Goal: Task Accomplishment & Management: Manage account settings

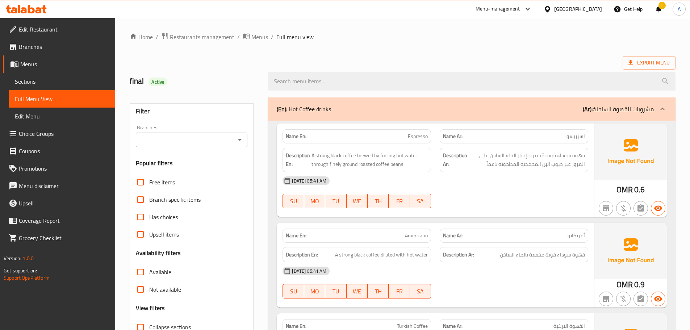
click at [596, 6] on div "Oman" at bounding box center [578, 9] width 48 height 8
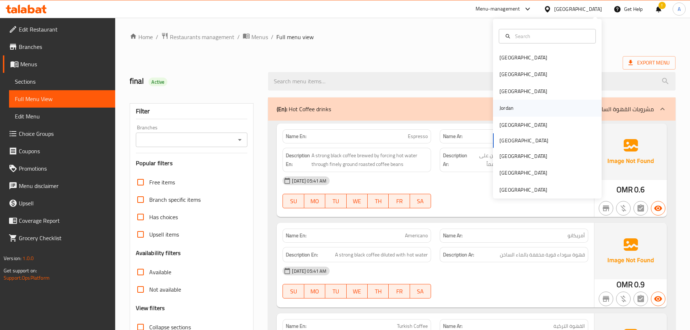
click at [500, 109] on div "Jordan" at bounding box center [506, 108] width 14 height 8
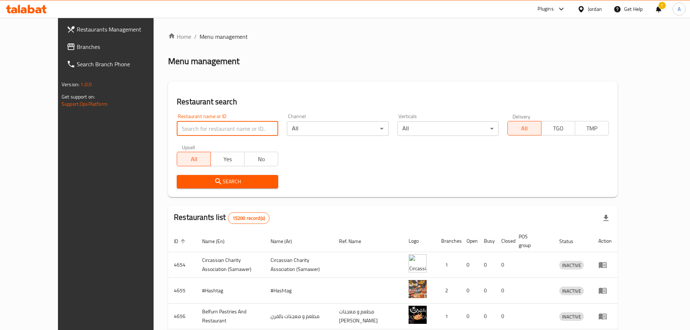
click at [177, 133] on input "search" at bounding box center [227, 128] width 101 height 14
paste input "وقت الروقان للمرطبات"
type input "وقت الروقان للمرطبات"
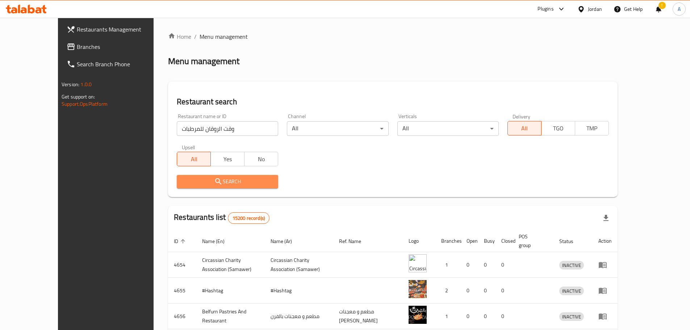
click at [212, 182] on span "Search" at bounding box center [227, 181] width 90 height 9
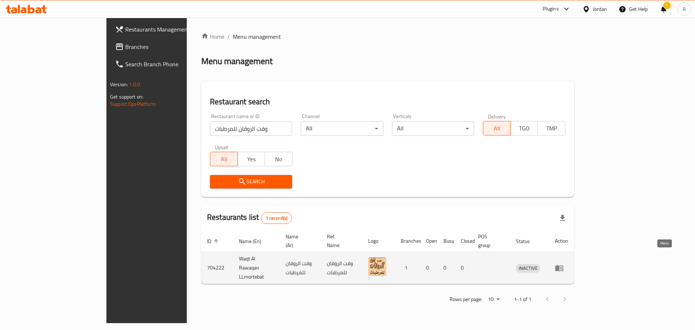
click at [562, 267] on icon "enhanced table" at bounding box center [561, 268] width 3 height 3
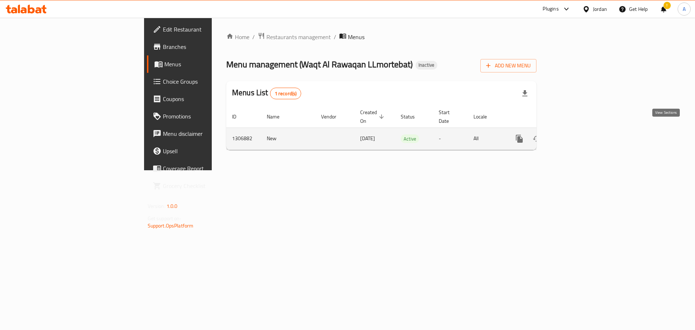
click at [576, 134] on icon "enhanced table" at bounding box center [571, 138] width 9 height 9
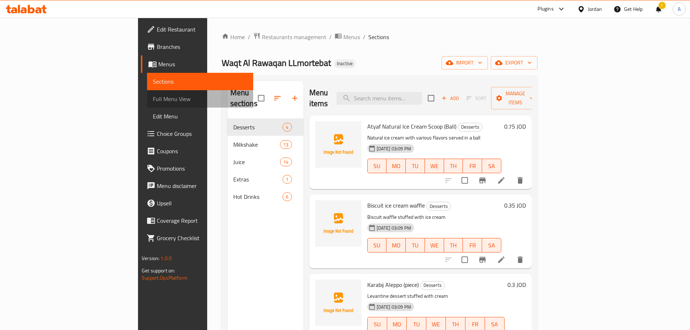
click at [153, 96] on span "Full Menu View" at bounding box center [200, 99] width 95 height 9
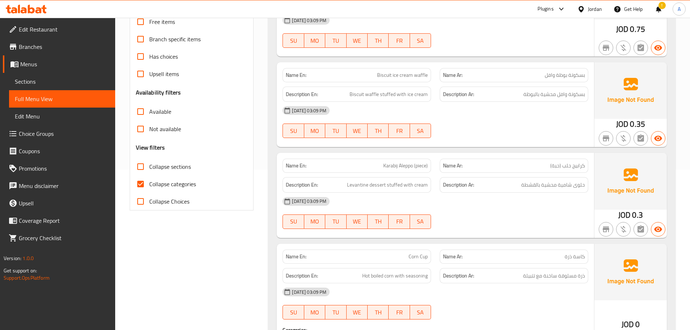
scroll to position [156, 0]
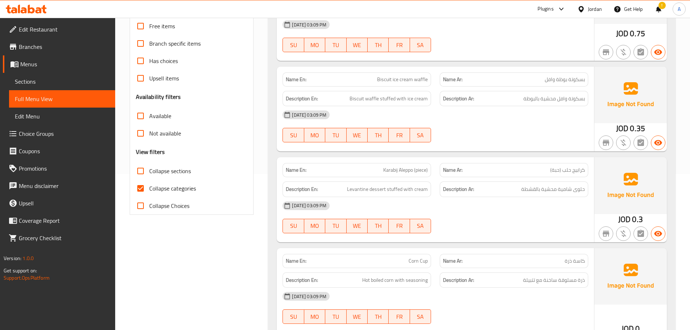
click at [168, 167] on span "Collapse sections" at bounding box center [170, 171] width 42 height 9
click at [149, 167] on input "Collapse sections" at bounding box center [140, 170] width 17 height 17
checkbox input "true"
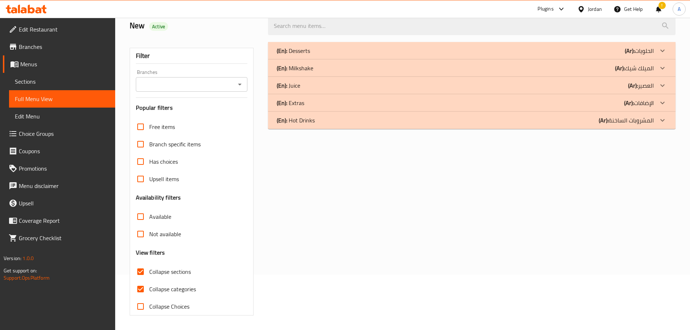
click at [162, 285] on span "Collapse categories" at bounding box center [172, 289] width 47 height 9
click at [149, 280] on input "Collapse categories" at bounding box center [140, 288] width 17 height 17
checkbox input "false"
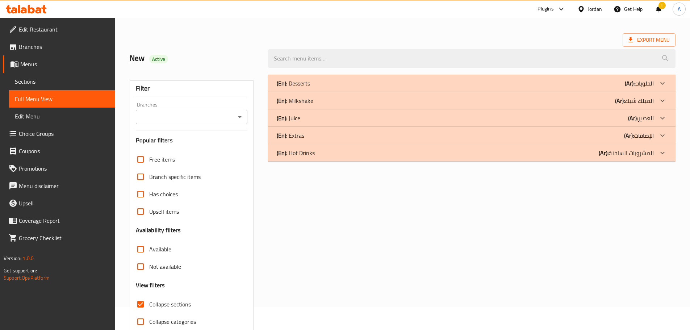
scroll to position [21, 0]
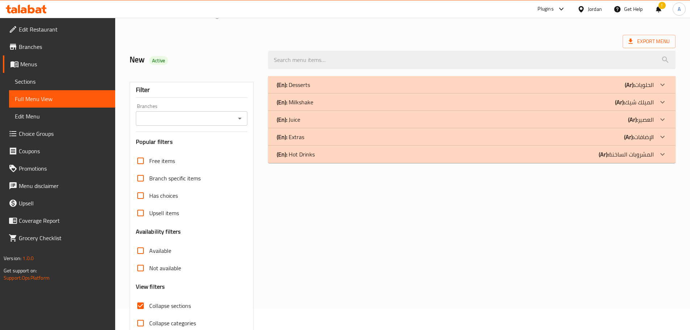
click at [315, 89] on div "(En): Juice (Ar): العصير" at bounding box center [465, 84] width 377 height 9
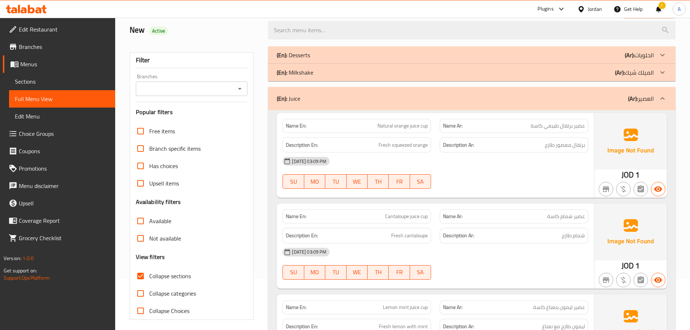
scroll to position [65, 0]
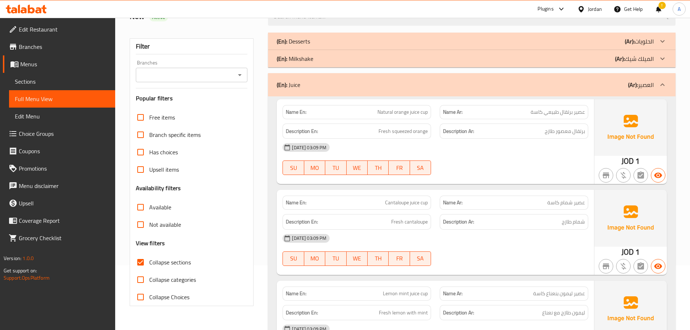
click at [576, 116] on span "عصير برتقال طبيعي كاسة" at bounding box center [557, 112] width 54 height 8
click at [427, 202] on span "Cantaloupe juice cup" at bounding box center [406, 203] width 43 height 8
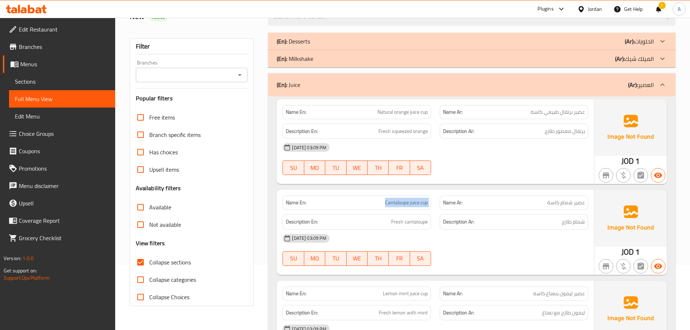
click at [427, 202] on span "Cantaloupe juice cup" at bounding box center [406, 203] width 43 height 8
copy span "Cantaloupe juice cup"
click at [407, 223] on span "Fresh cantaloupe" at bounding box center [409, 221] width 37 height 9
click at [405, 200] on span "Cantaloupe juice cup" at bounding box center [406, 203] width 43 height 8
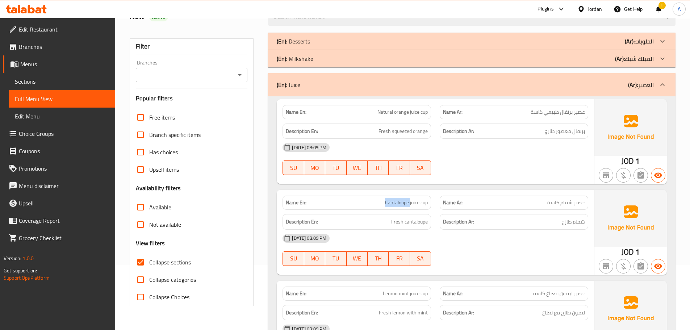
click at [405, 200] on span "Cantaloupe juice cup" at bounding box center [406, 203] width 43 height 8
copy span "Cantaloupe juice cup"
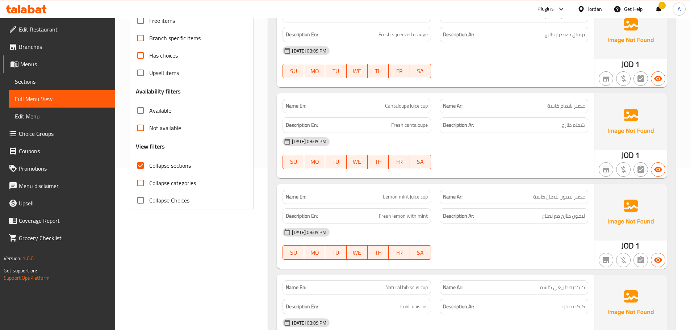
scroll to position [241, 0]
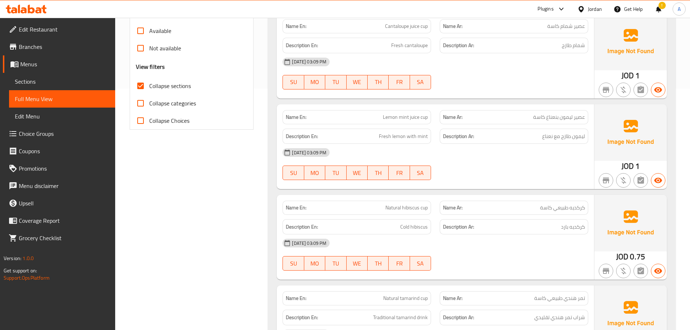
click at [380, 124] on div "Description En: Fresh lemon with mint" at bounding box center [356, 136] width 157 height 24
click at [381, 123] on div "Name En: Lemon mint juice cup" at bounding box center [356, 117] width 148 height 14
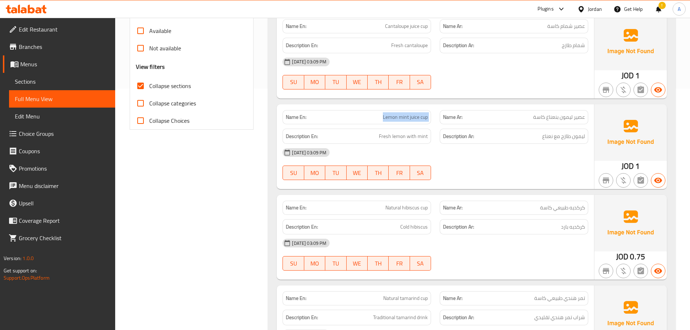
click at [381, 123] on div "Name En: Lemon mint juice cup" at bounding box center [356, 117] width 148 height 14
copy span "Lemon mint juice cup"
click at [386, 204] on span "Natural hibiscus cup" at bounding box center [406, 208] width 42 height 8
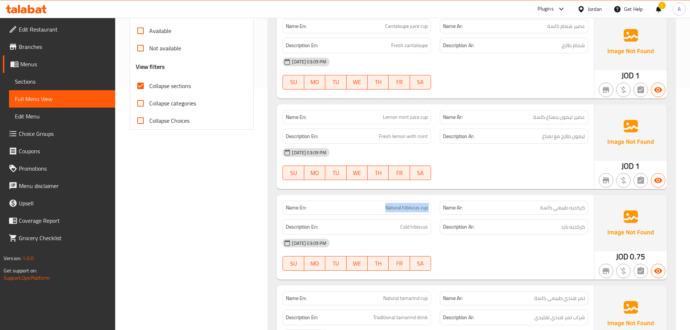
copy span "Natural hibiscus cup"
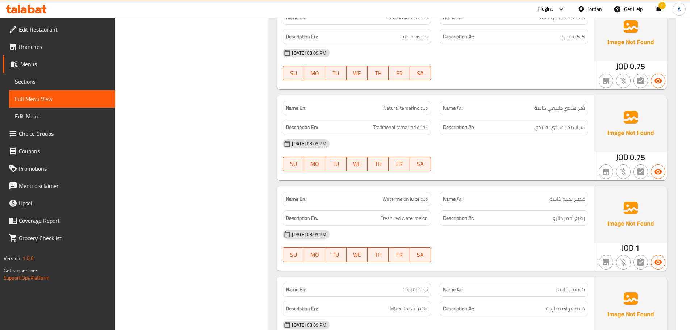
scroll to position [436, 0]
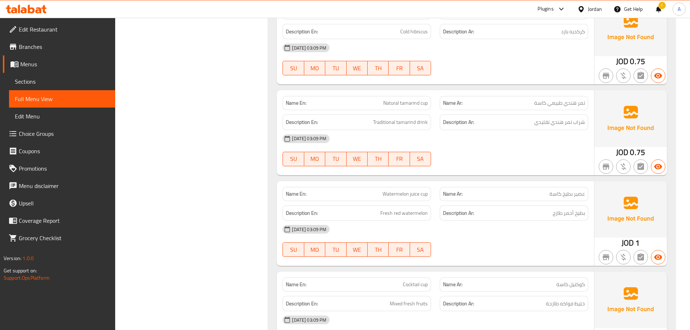
click at [544, 126] on span "شراب تمر هندي تقليدي" at bounding box center [559, 122] width 51 height 9
click at [430, 122] on div "Description En: Traditional tamarind drink" at bounding box center [356, 122] width 148 height 16
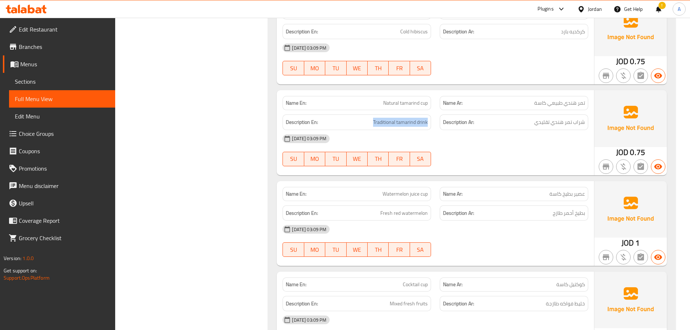
click at [430, 122] on div "Description En: Traditional tamarind drink" at bounding box center [356, 122] width 148 height 16
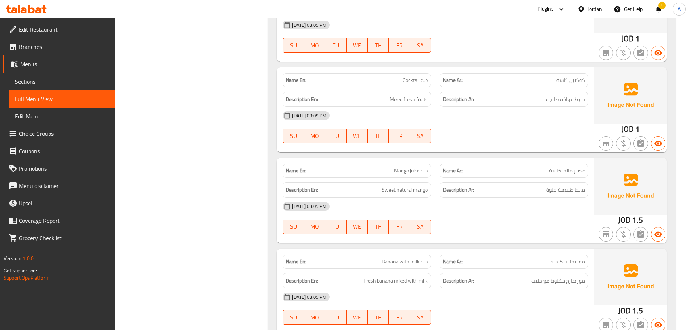
scroll to position [649, 0]
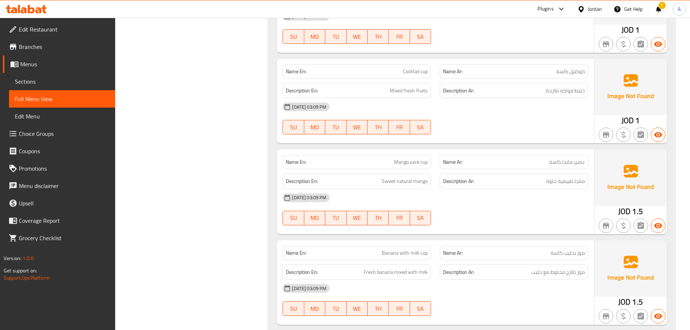
click at [509, 70] on p "Name Ar: كوكتيل كاسة" at bounding box center [514, 72] width 142 height 8
copy strong "Name Ar:"
click at [602, 73] on img at bounding box center [630, 87] width 72 height 56
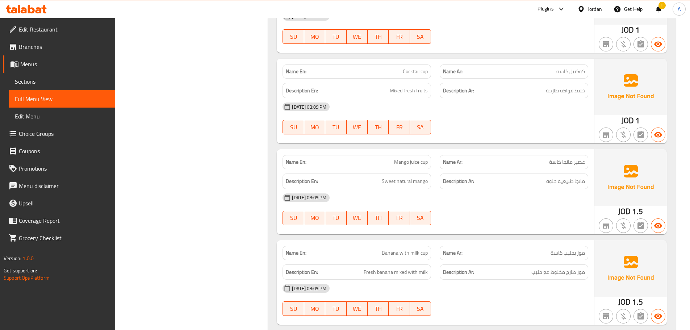
click at [559, 68] on span "كوكتيل كاسة" at bounding box center [570, 72] width 29 height 8
copy span "كوكتيل كاسة"
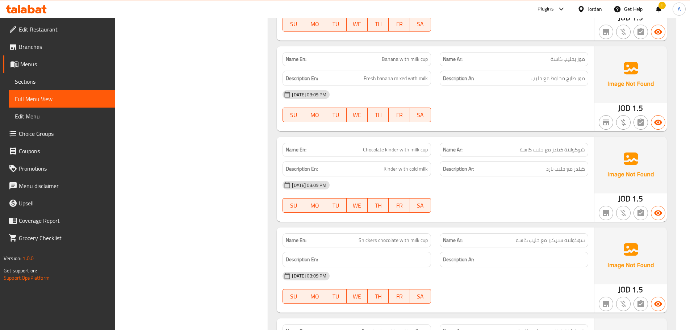
scroll to position [857, 0]
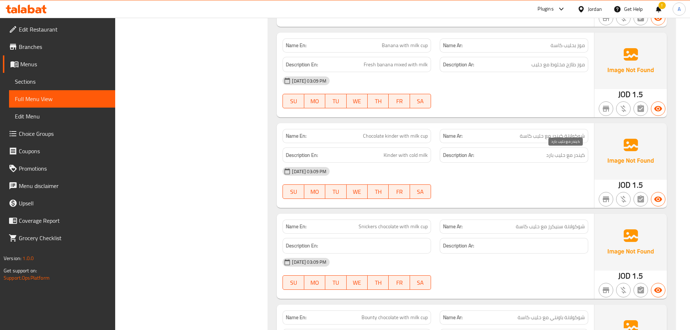
click at [562, 155] on span "كيندر مع حليب بارد" at bounding box center [565, 155] width 39 height 9
click at [545, 123] on div "Name En: Chocolate kinder with milk cup Name Ar: شوكولاتة كيندر مع حليب كاسة De…" at bounding box center [435, 165] width 317 height 85
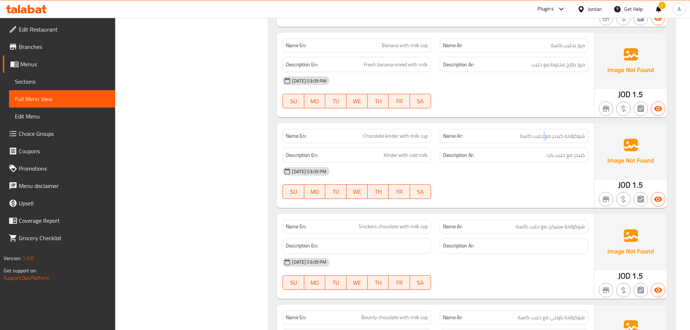
click at [545, 123] on div "Name En: Chocolate kinder with milk cup Name Ar: شوكولاتة كيندر مع حليب كاسة De…" at bounding box center [435, 165] width 317 height 85
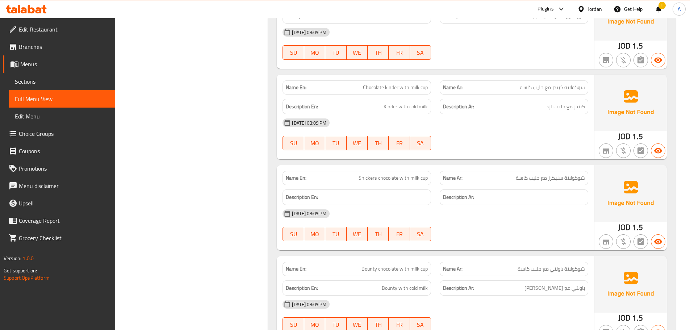
scroll to position [909, 0]
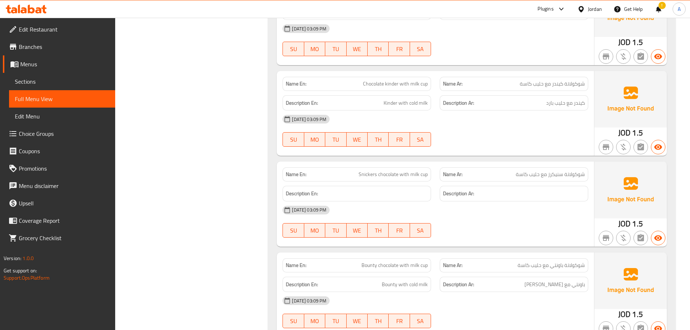
click at [418, 176] on span "Snickers chocolate with milk cup" at bounding box center [392, 175] width 69 height 8
copy span "Snickers chocolate with milk cup"
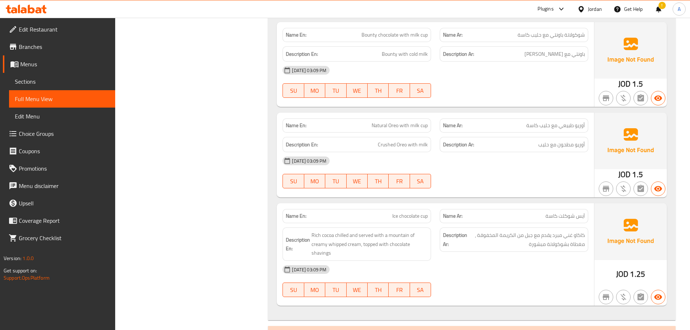
scroll to position [1148, 0]
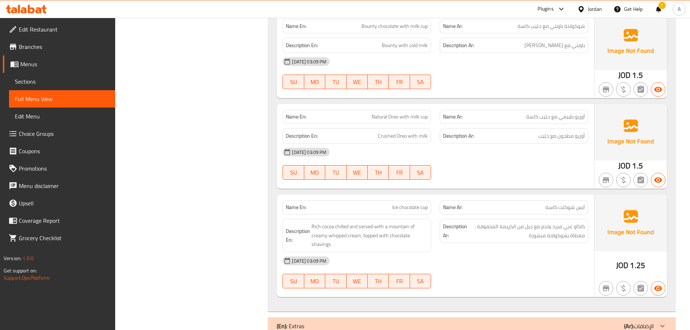
click at [428, 210] on div "Name En: Ice chocolate cup" at bounding box center [356, 207] width 148 height 14
click at [449, 208] on strong "Name Ar:" at bounding box center [453, 207] width 20 height 8
click at [449, 207] on strong "Name Ar:" at bounding box center [453, 207] width 20 height 8
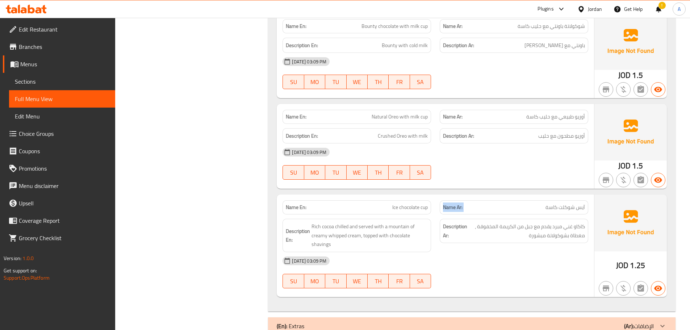
click at [449, 207] on strong "Name Ar:" at bounding box center [453, 207] width 20 height 8
click at [400, 208] on span "Ice chocolate cup" at bounding box center [409, 207] width 35 height 8
copy span "Ice chocolate cup"
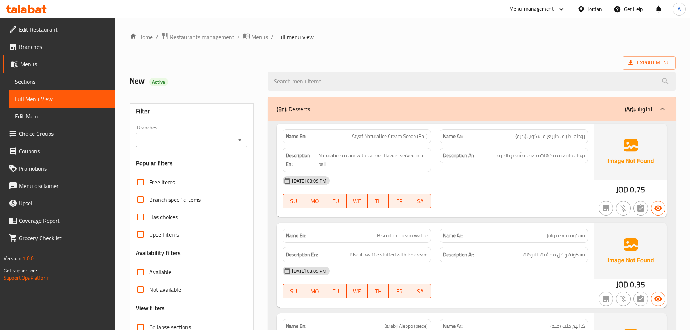
click at [58, 81] on span "Sections" at bounding box center [62, 81] width 95 height 9
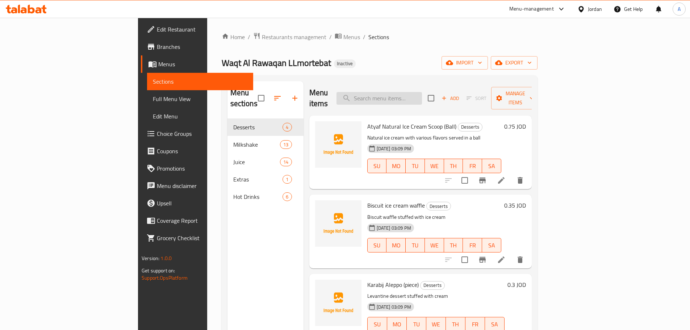
click at [413, 92] on input "search" at bounding box center [378, 98] width 85 height 13
paste input "Cantaloupe juice cup"
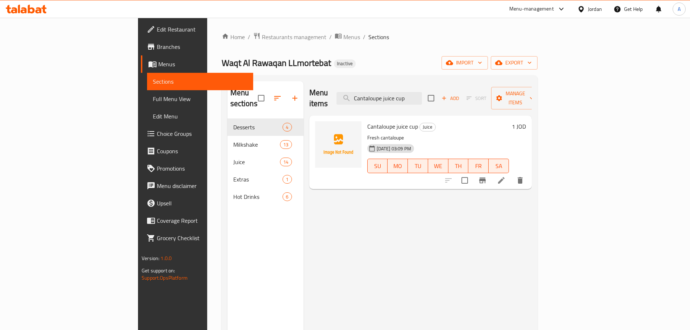
drag, startPoint x: 645, startPoint y: 175, endPoint x: 645, endPoint y: 207, distance: 33.0
click at [532, 207] on div "Menu items Cantaloupe juice cup Add Sort Manage items Cantaloupe juice cup Juic…" at bounding box center [417, 246] width 228 height 330
click at [422, 95] on input "Cantaloupe juice cup" at bounding box center [378, 98] width 85 height 13
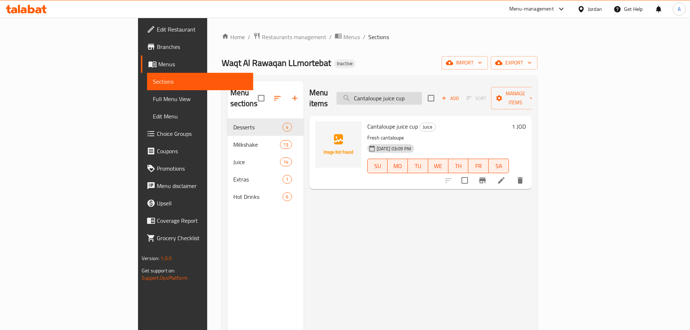
paste input "Lemon mint"
click at [404, 97] on input "Lemon mint juice cup" at bounding box center [378, 98] width 85 height 13
paste input "Natural hibiscus"
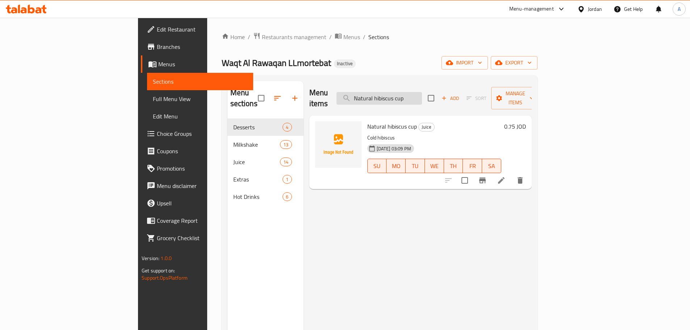
click at [422, 92] on input "Natural hibiscus cup" at bounding box center [378, 98] width 85 height 13
paste input "Snickers chocolate with milk"
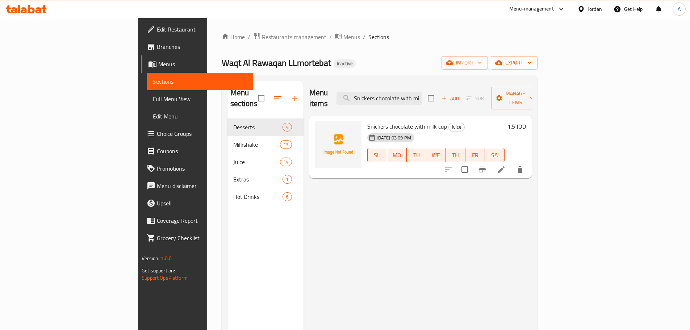
drag, startPoint x: 646, startPoint y: 158, endPoint x: 632, endPoint y: 137, distance: 25.7
click at [507, 130] on div "20-08-2025 03:09 PM SU MO TU WE TH FR SA" at bounding box center [435, 149] width 143 height 39
click at [422, 92] on input "Snickers chocolate with milk cup" at bounding box center [378, 98] width 85 height 13
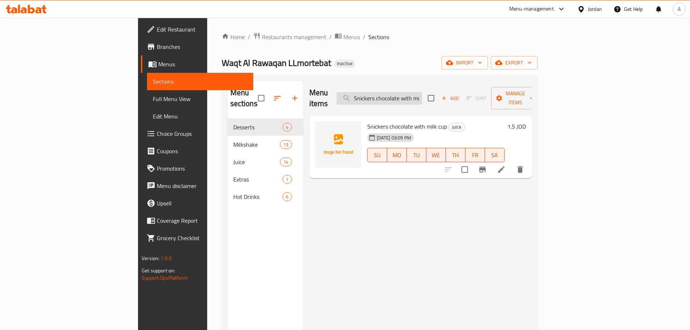
paste input "Ice chocolate"
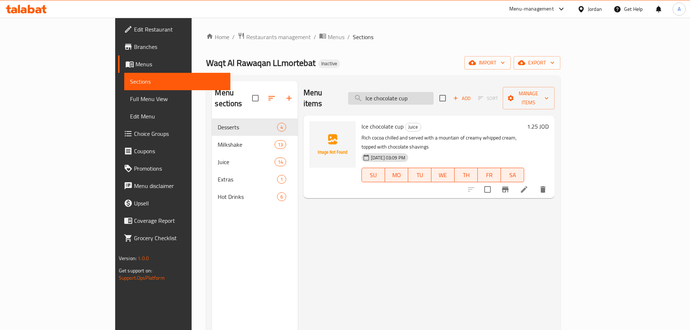
click at [433, 92] on input "Ice chocolate cup" at bounding box center [390, 98] width 85 height 13
paste input "Milk with tea"
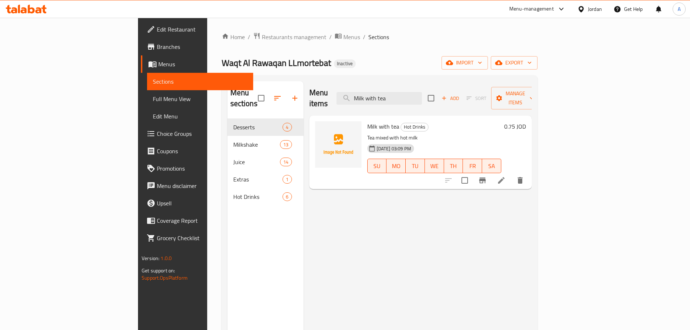
click at [486, 121] on h6 "Milk with tea Hot Drinks" at bounding box center [434, 126] width 134 height 10
click at [450, 71] on div "Home / Restaurants management / Menus / Sections Waqt Al Rawaqan LLmortebat Ina…" at bounding box center [380, 224] width 316 height 385
click at [422, 92] on input "Milk with tea" at bounding box center [378, 98] width 85 height 13
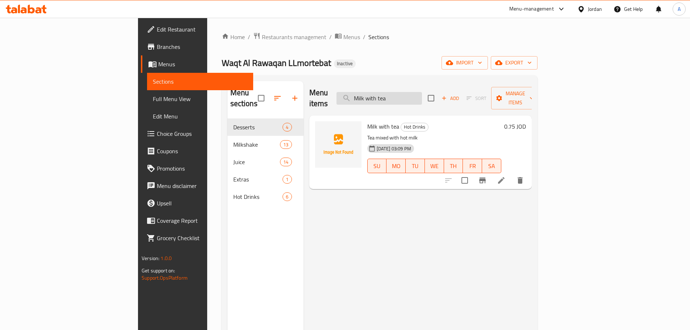
paste input "Lemon milkshake"
click at [422, 92] on input "Lemon milkshake" at bounding box center [378, 98] width 85 height 13
paste input "Karabij Aleppo (piece)"
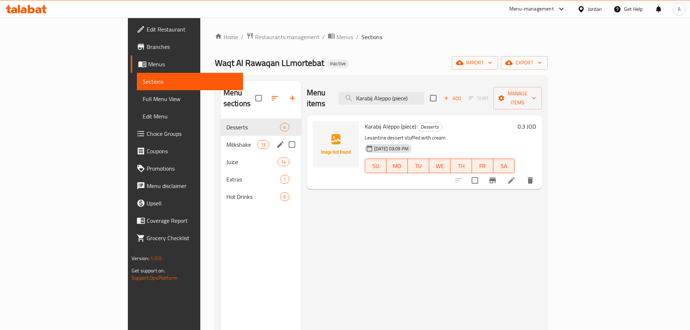
click at [221, 140] on div "Milkshake 13" at bounding box center [261, 144] width 80 height 17
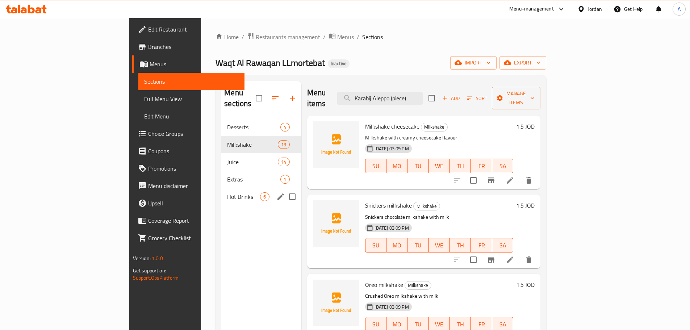
click at [227, 192] on span "Hot Drinks" at bounding box center [243, 196] width 33 height 9
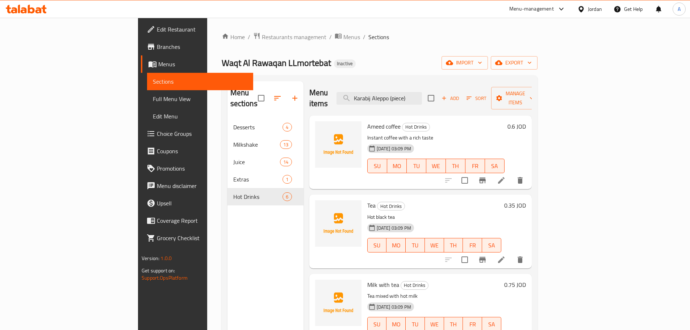
click at [403, 99] on div "Menu items Karabij Aleppo (piece) Add Sort Manage items" at bounding box center [420, 98] width 222 height 34
click at [420, 92] on input "Karabij Aleppo (piece)" at bounding box center [378, 98] width 85 height 13
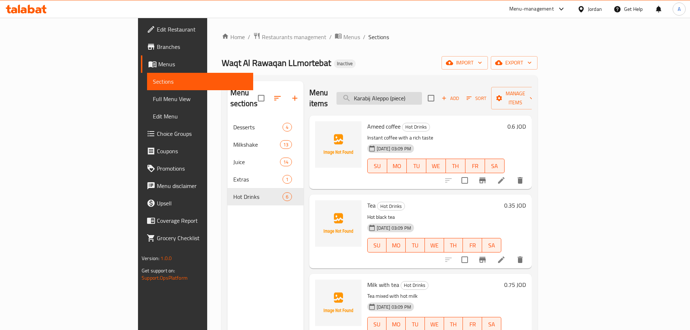
paste input "ميلك شيك بطعم التشيز كيك الكريمي"
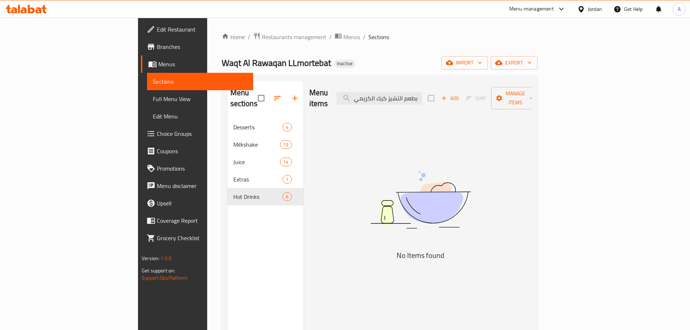
drag, startPoint x: 421, startPoint y: 99, endPoint x: 425, endPoint y: 98, distance: 4.0
click at [422, 99] on div "Menu items ميلك شيك بطعم التشيز كيك الكريمي Add Sort Manage items" at bounding box center [420, 98] width 222 height 34
click at [422, 98] on input "ميلك شيك بطعم التشيز كيك الكريمي" at bounding box center [378, 98] width 85 height 13
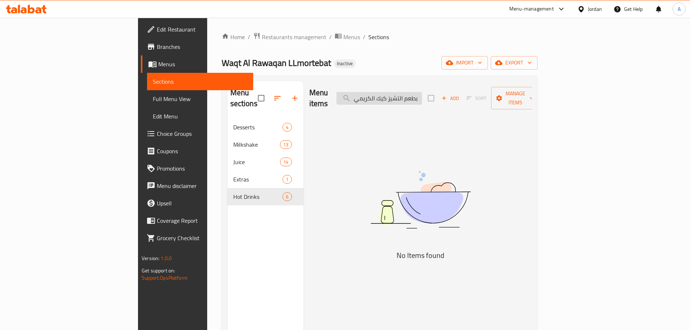
paste input "Snickers milkshake"
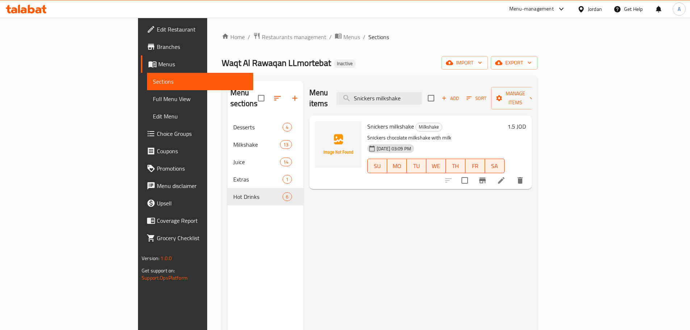
drag, startPoint x: 636, startPoint y: 176, endPoint x: 656, endPoint y: 161, distance: 24.6
click at [529, 172] on button "delete" at bounding box center [519, 180] width 17 height 17
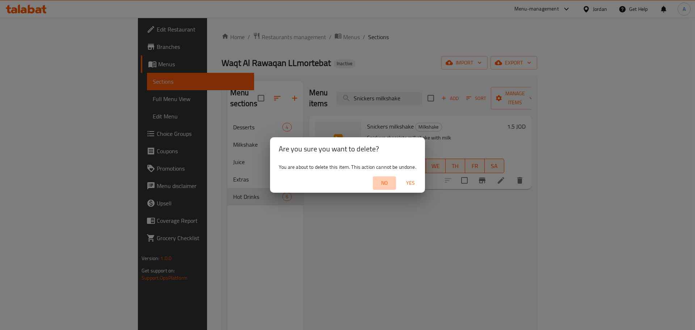
click at [385, 185] on span "No" at bounding box center [384, 183] width 17 height 9
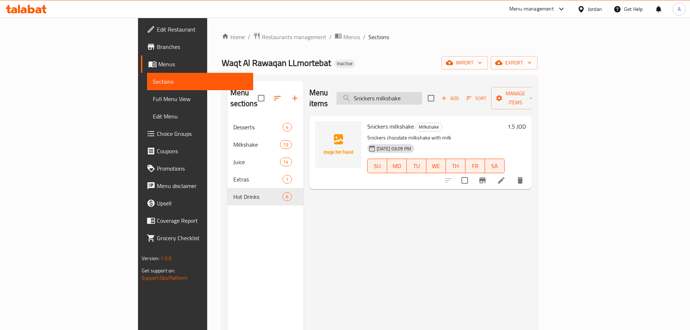
click at [422, 92] on input "Snickers milkshake" at bounding box center [378, 98] width 85 height 13
paste input "ميلك شيك مانجا"
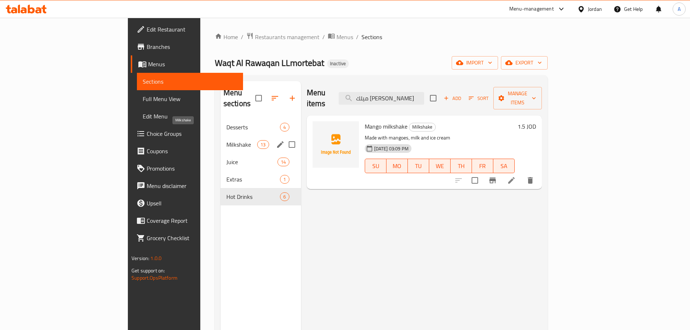
click at [226, 140] on span "Milkshake" at bounding box center [241, 144] width 31 height 9
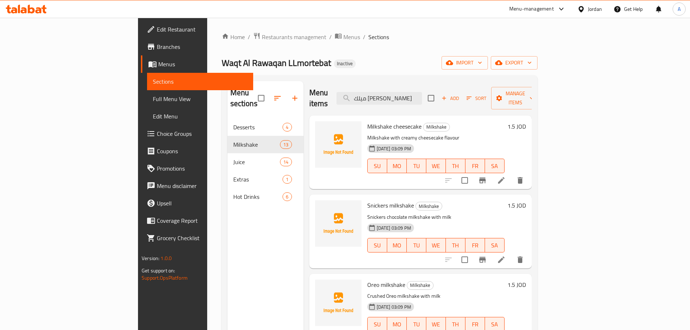
click at [493, 96] on div "Menu items ميلك شيك مانجا Add Sort Manage items" at bounding box center [420, 98] width 222 height 34
click at [474, 96] on div "Menu items ميلك شيك مانجا Add Sort Manage items" at bounding box center [420, 98] width 222 height 34
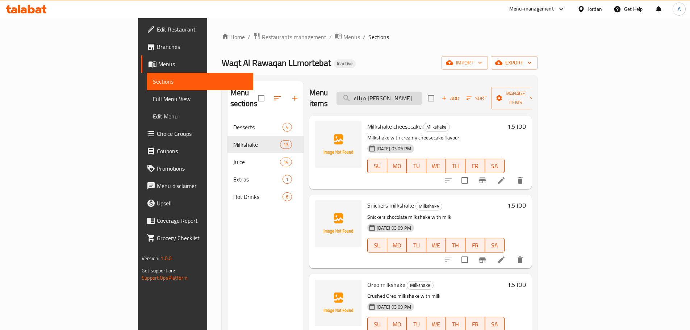
click at [421, 93] on input "ميلك شيك مانجا" at bounding box center [378, 98] width 85 height 13
paste input "Chocolate milkshake"
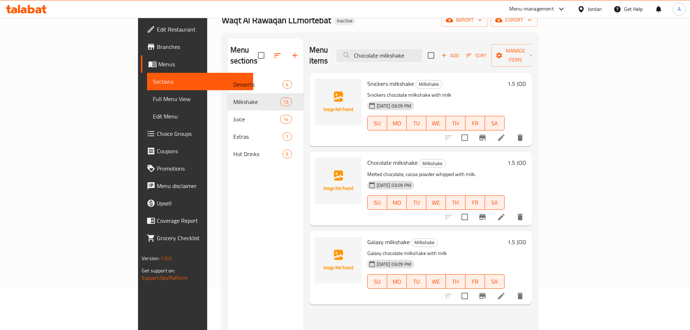
scroll to position [12, 0]
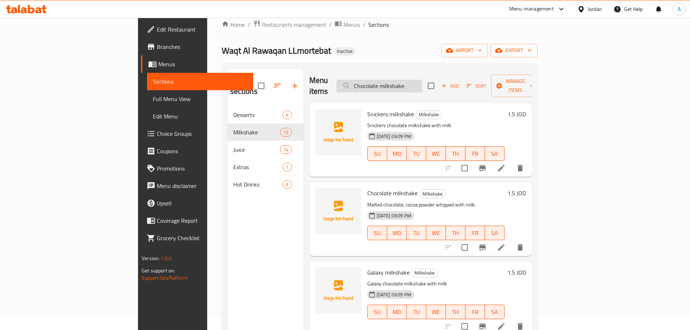
click at [422, 83] on input "Chocolate milkshake" at bounding box center [378, 86] width 85 height 13
paste input "Kit Kat"
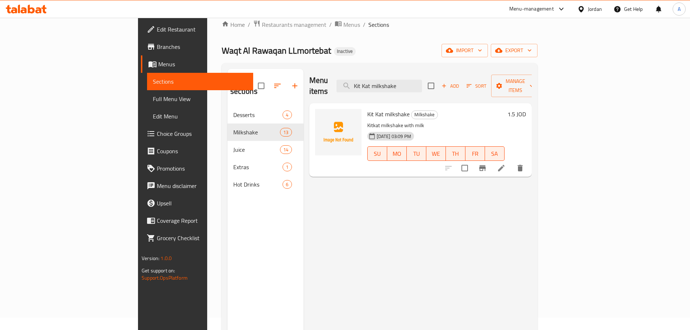
drag, startPoint x: 643, startPoint y: 159, endPoint x: 441, endPoint y: 197, distance: 205.6
click at [441, 197] on div "Menu items Kit Kat milkshake Add Sort Manage items Kit Kat milkshake Milkshake …" at bounding box center [417, 234] width 228 height 330
drag, startPoint x: 644, startPoint y: 160, endPoint x: 474, endPoint y: 167, distance: 170.7
click at [474, 167] on div "Menu items Kit Kat milkshake Add Sort Manage items Kit Kat milkshake Milkshake …" at bounding box center [417, 234] width 228 height 330
click at [422, 80] on input "Kit Kat milkshake" at bounding box center [378, 86] width 85 height 13
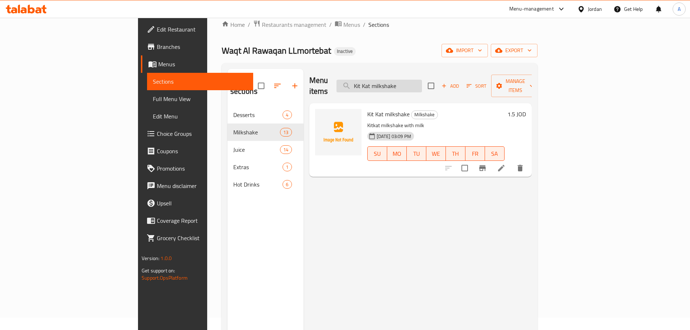
click at [422, 80] on input "Kit Kat milkshake" at bounding box center [378, 86] width 85 height 13
paste input "Lotus"
type input "Lotus milkshake"
click at [511, 161] on li at bounding box center [501, 167] width 20 height 13
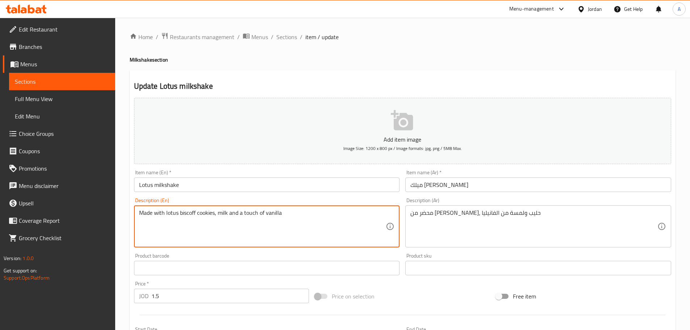
click at [214, 235] on textarea "Made with lotus biscoff cookies, milk and a touch of vanilla" at bounding box center [262, 226] width 247 height 34
paste textarea "Lotus biscuit flavored milkshake"
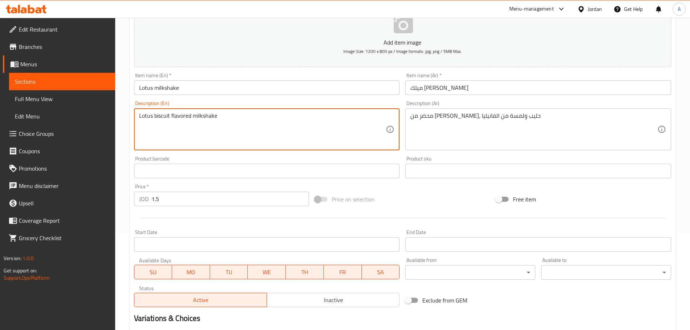
scroll to position [182, 0]
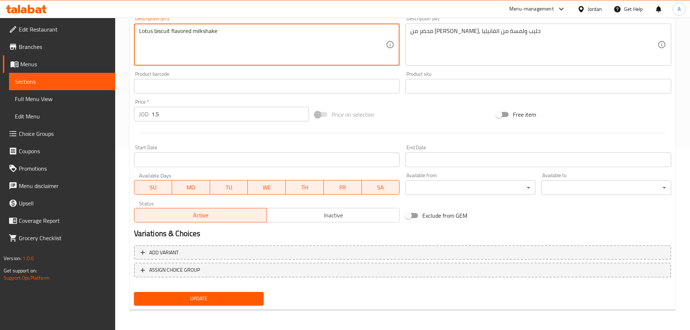
type textarea "Lotus biscuit flavored milkshake"
click at [224, 293] on button "Update" at bounding box center [199, 298] width 130 height 13
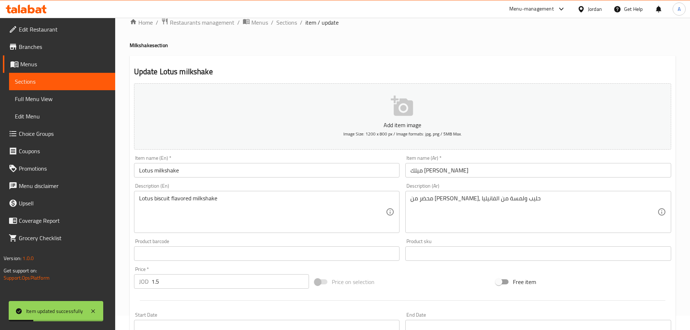
scroll to position [0, 0]
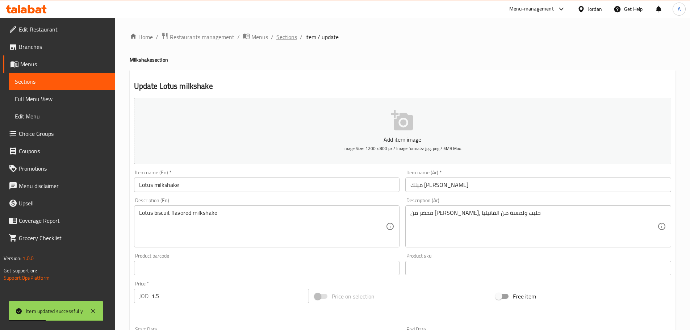
click at [280, 37] on span "Sections" at bounding box center [286, 37] width 21 height 9
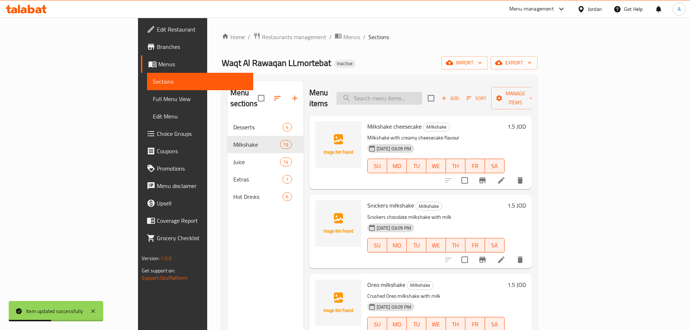
click at [422, 92] on input "search" at bounding box center [378, 98] width 85 height 13
paste input "Galaxy milkshake"
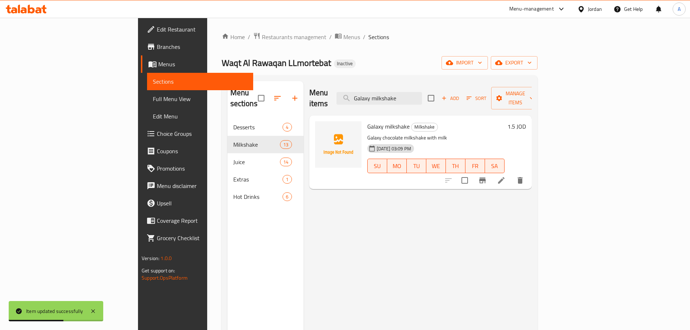
type input "Galaxy milkshake"
click at [504, 177] on icon at bounding box center [501, 180] width 7 height 7
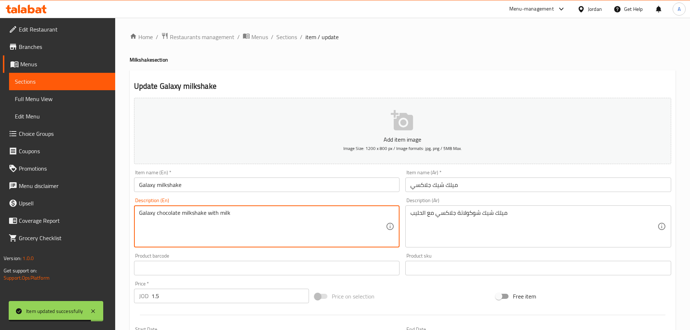
click at [262, 232] on textarea "Galaxy chocolate milkshake with milk" at bounding box center [262, 226] width 247 height 34
paste textarea "Made with vanilla ice cream, milk and galaxy chocolate"
type textarea "Made with vanilla ice cream, milk and galaxy chocolate"
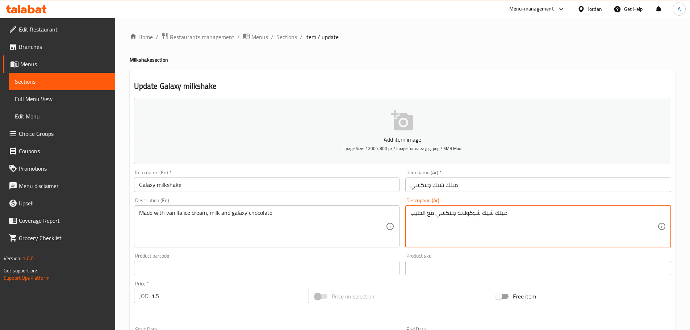
click at [455, 218] on textarea "ميلك شيك شوكولاتة جلاكسي مع الحليب" at bounding box center [533, 226] width 247 height 34
paste textarea "صنوع من آيس كريم الفانيليا والحليب والشوكولاتة جالاكسي"
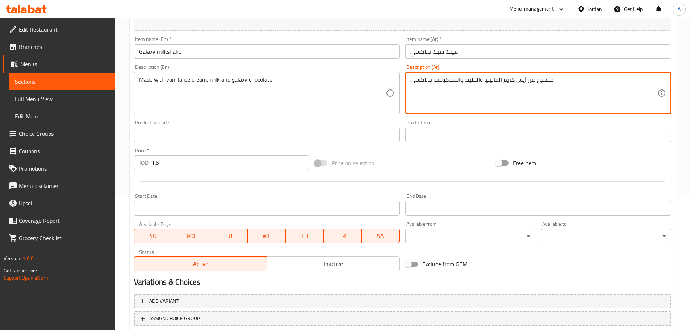
scroll to position [182, 0]
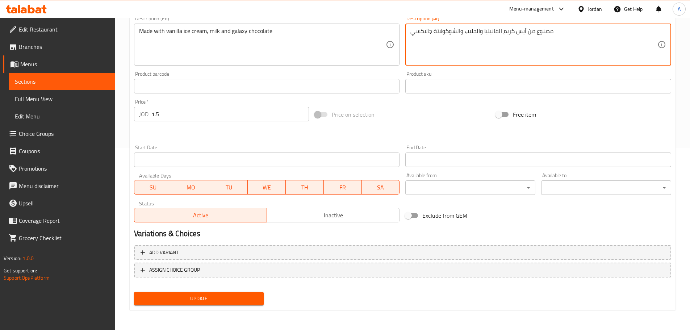
type textarea "مصنوع من آيس كريم الفانيليا والحليب والشوكولاتة جالاكسي"
click at [181, 290] on div "Add item image Image Size: 1200 x 800 px / Image formats: jpg, png / 5MB Max. I…" at bounding box center [402, 110] width 543 height 395
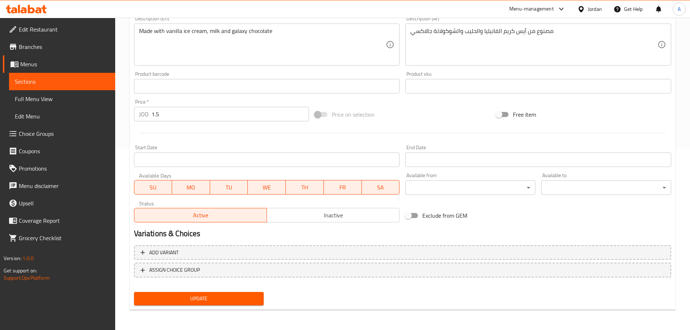
click at [195, 299] on span "Update" at bounding box center [199, 298] width 118 height 9
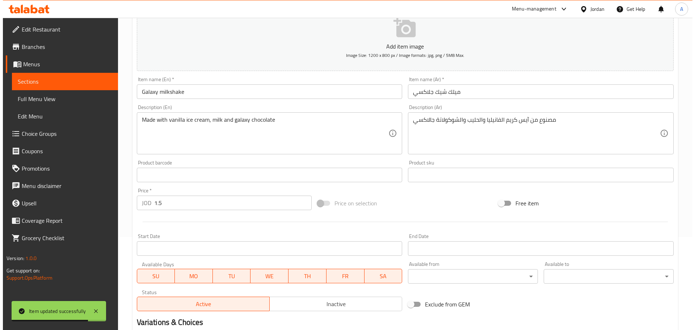
scroll to position [0, 0]
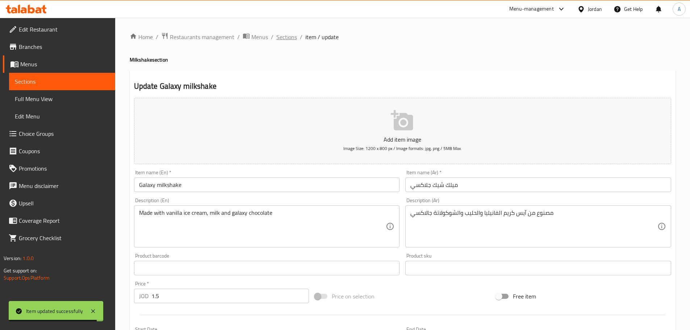
click at [286, 33] on span "Sections" at bounding box center [286, 37] width 21 height 9
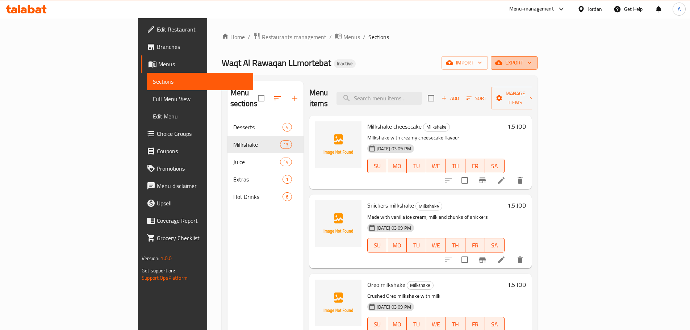
click at [532, 64] on span "export" at bounding box center [513, 62] width 35 height 9
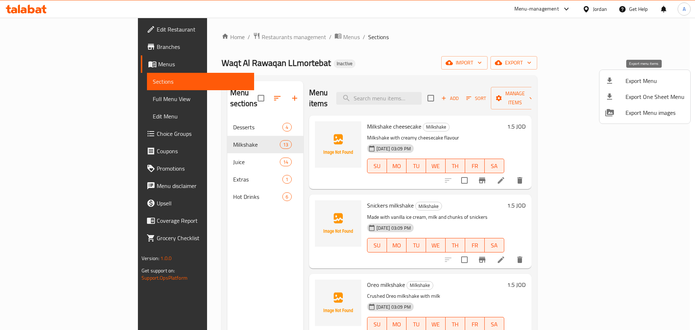
click at [622, 83] on div at bounding box center [615, 80] width 20 height 9
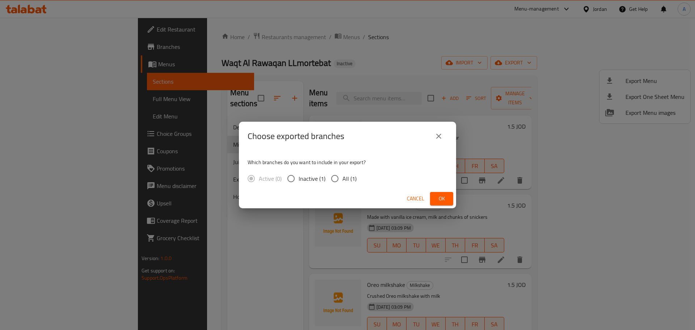
click at [355, 179] on span "All (1)" at bounding box center [350, 178] width 14 height 9
click at [343, 179] on input "All (1)" at bounding box center [334, 178] width 15 height 15
radio input "true"
click at [441, 197] on span "Ok" at bounding box center [442, 198] width 12 height 9
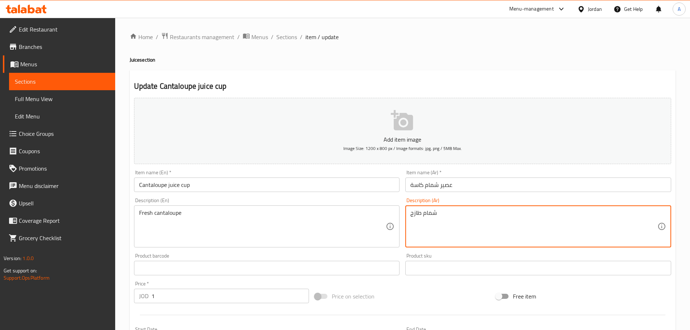
click at [449, 221] on textarea "شمام طازج" at bounding box center [533, 226] width 247 height 34
paste textarea "منعش"
click at [449, 221] on textarea "شمام طازج منعش" at bounding box center [533, 226] width 247 height 34
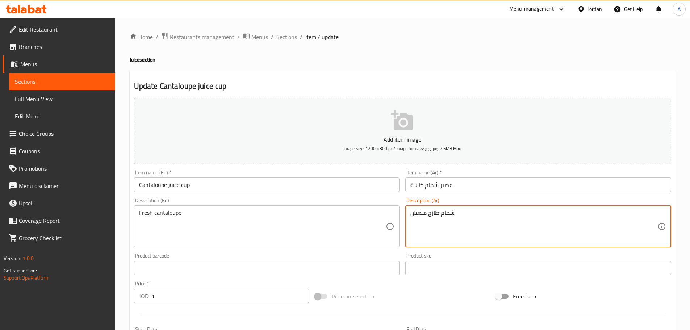
click at [449, 221] on textarea "شمام طازج منعش" at bounding box center [533, 226] width 247 height 34
type textarea "شمام طازج منعش"
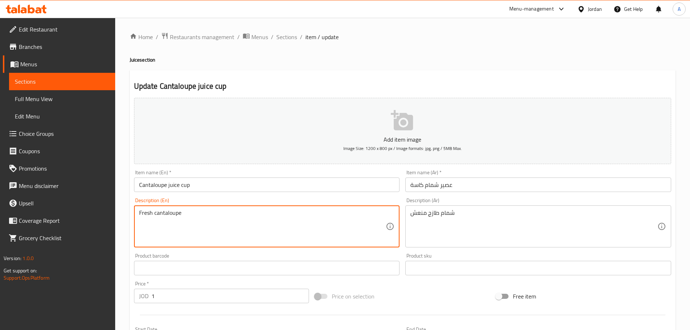
click at [219, 222] on textarea "Fresh cantaloupe" at bounding box center [262, 226] width 247 height 34
paste textarea ", refreshing melon"
type textarea "Fresh, refreshing melon"
click at [189, 209] on div "Fresh, refreshing melon Description (En)" at bounding box center [267, 226] width 266 height 42
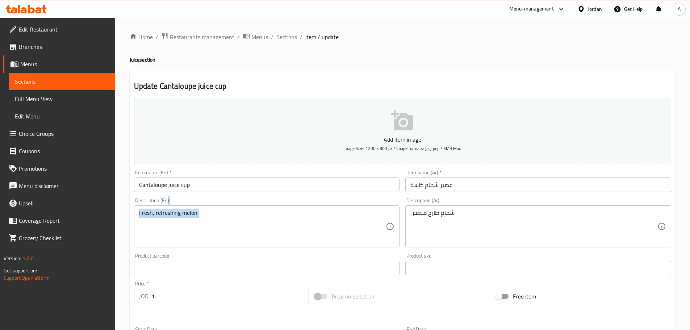
click at [189, 209] on div "Fresh, refreshing melon Description (En)" at bounding box center [267, 226] width 266 height 42
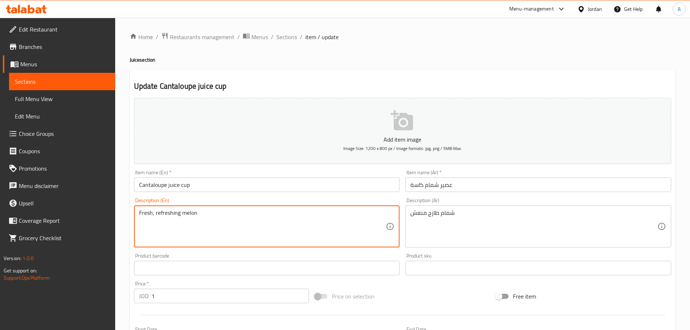
click at [193, 211] on textarea "Fresh, refreshing melon" at bounding box center [262, 226] width 247 height 34
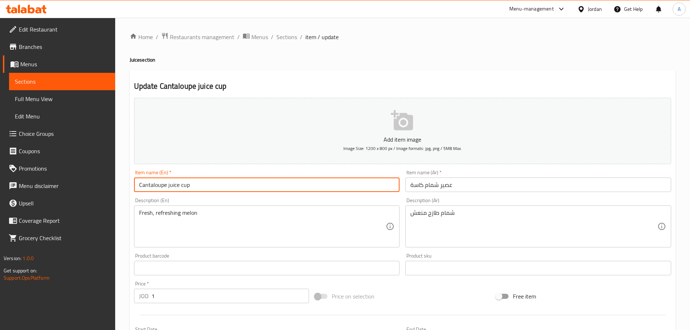
click at [155, 183] on input "Cantaloupe juice cup" at bounding box center [267, 184] width 266 height 14
paste input "melon"
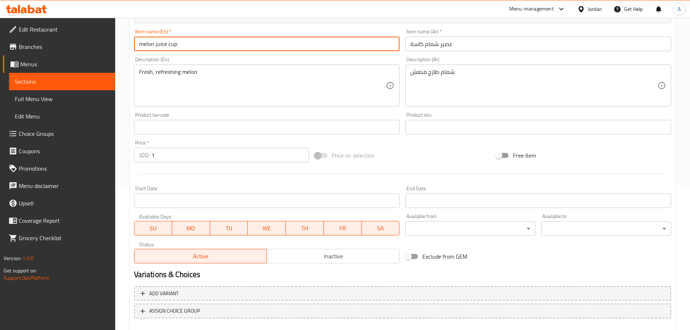
scroll to position [169, 0]
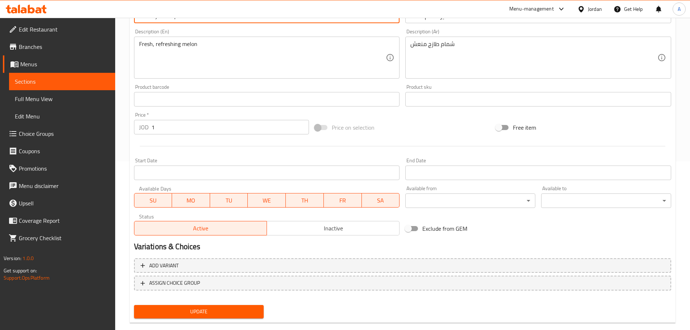
type input "melon juice cup"
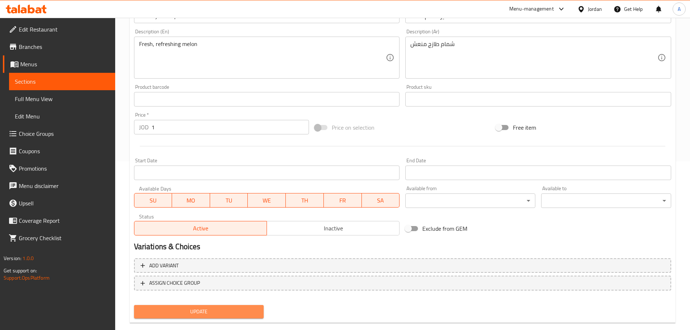
click at [225, 316] on span "Update" at bounding box center [199, 311] width 118 height 9
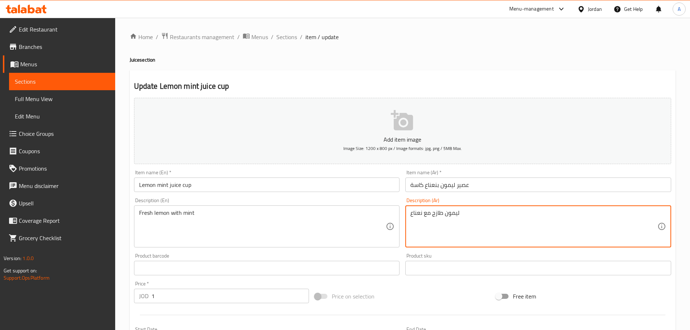
click at [537, 240] on textarea "ليمون طازج مع نعناع" at bounding box center [533, 226] width 247 height 34
paste textarea "منعش"
click at [537, 240] on textarea "ليمون طازج مع نعناع منعش" at bounding box center [533, 226] width 247 height 34
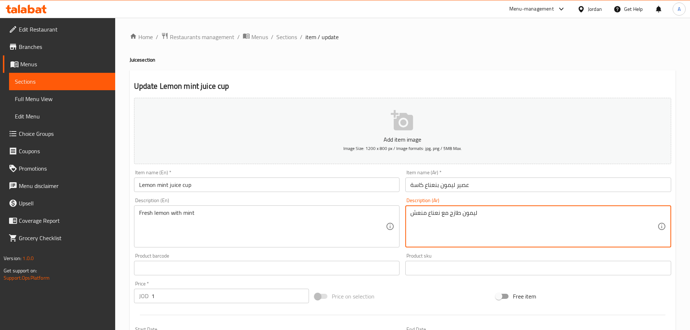
click at [537, 240] on textarea "ليمون طازج مع نعناع منعش" at bounding box center [533, 226] width 247 height 34
type textarea "ليمون طازج مع نعناع منعش"
click at [211, 207] on div "Fresh lemon with mint Description (En)" at bounding box center [267, 226] width 266 height 42
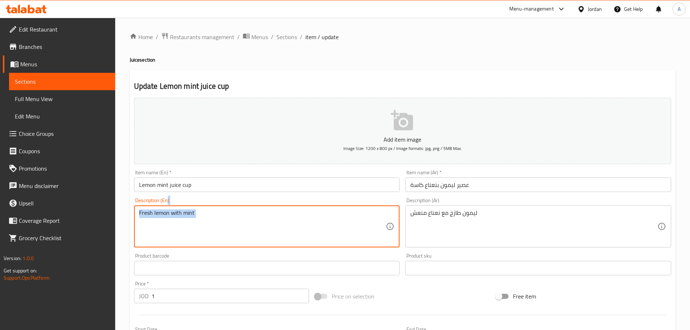
click at [211, 207] on div "Fresh lemon with mint Description (En)" at bounding box center [267, 226] width 266 height 42
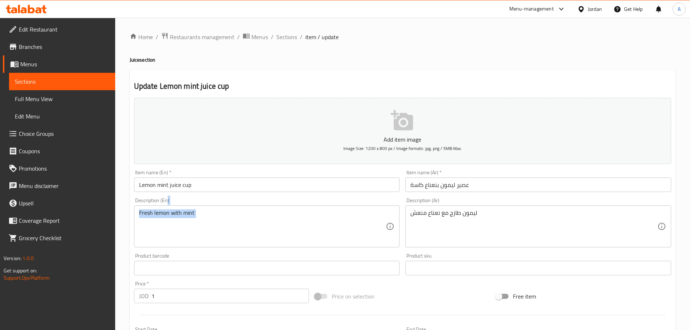
click at [211, 207] on div "Fresh lemon with mint Description (En)" at bounding box center [267, 226] width 266 height 42
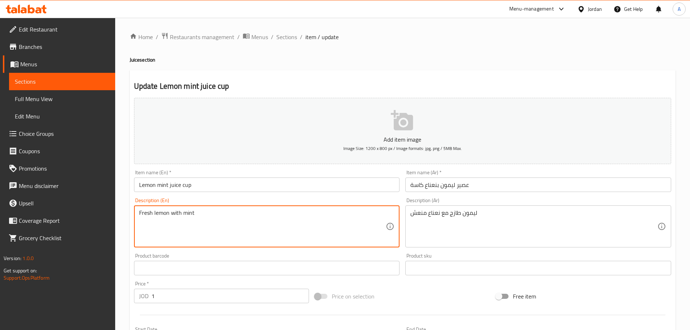
click at [211, 208] on div "Fresh lemon with mint Description (En)" at bounding box center [267, 226] width 266 height 42
click at [211, 209] on div "Fresh lemon with mint Description (En)" at bounding box center [267, 226] width 266 height 42
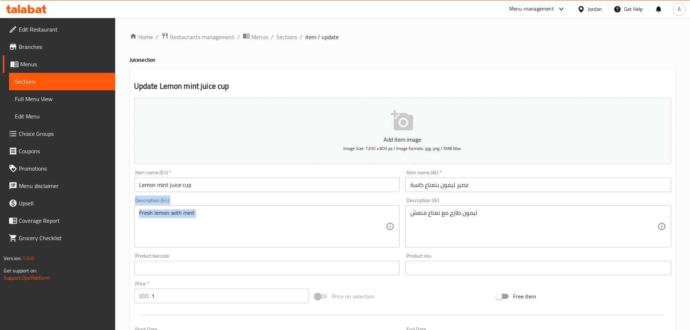
click at [211, 209] on div "Fresh lemon with mint Description (En)" at bounding box center [267, 226] width 266 height 42
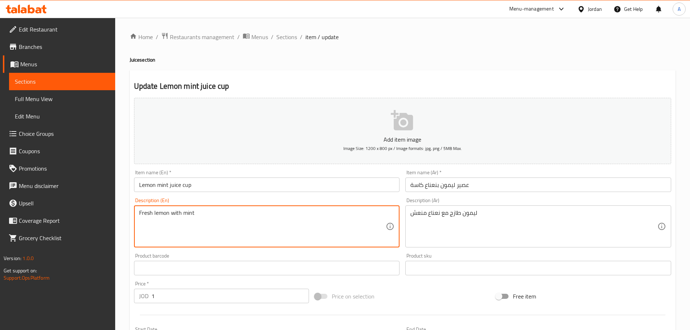
click at [210, 210] on textarea "Fresh lemon with mint" at bounding box center [262, 226] width 247 height 34
paste textarea "refreshing mint"
click at [202, 217] on textarea "Fresh lemon with refreshing mint" at bounding box center [262, 226] width 247 height 34
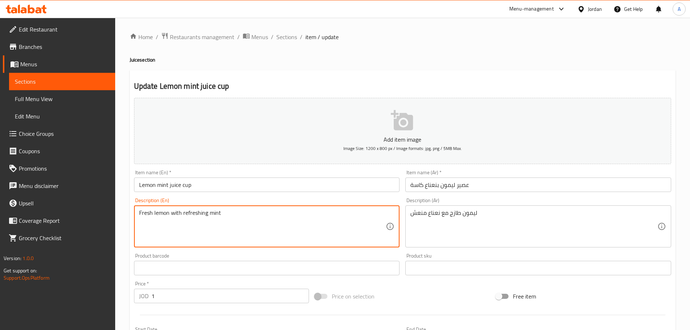
click at [202, 217] on textarea "Fresh lemon with refreshing mint" at bounding box center [262, 226] width 247 height 34
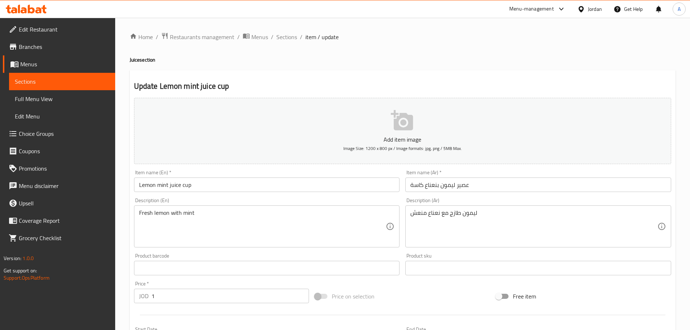
click at [137, 214] on div "Fresh lemon with mint Description (En)" at bounding box center [267, 226] width 266 height 42
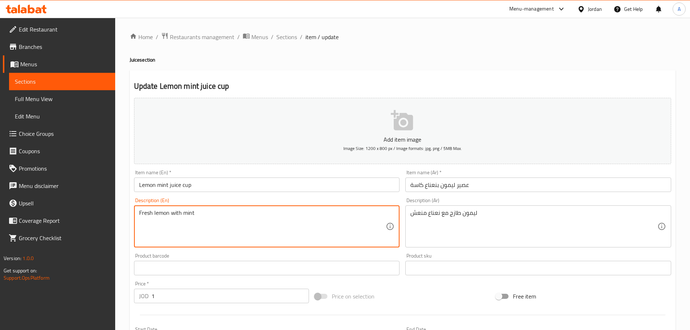
click at [140, 212] on textarea "Fresh lemon with mint" at bounding box center [262, 226] width 247 height 34
paste textarea "refreshing"
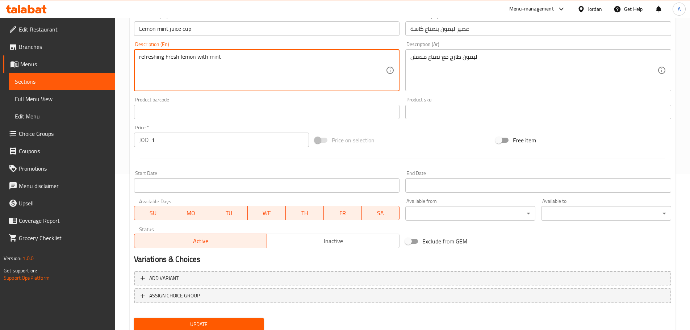
scroll to position [169, 0]
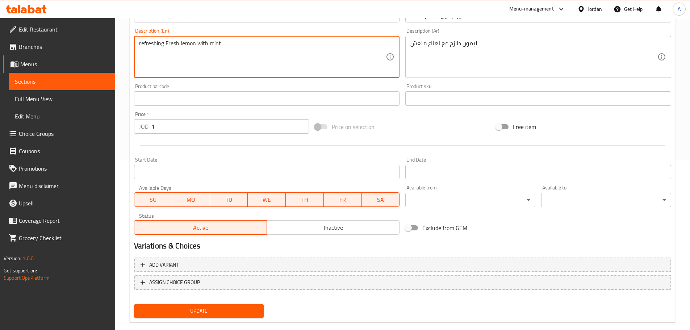
type textarea "refreshing Fresh lemon with mint"
click at [226, 313] on span "Update" at bounding box center [199, 310] width 118 height 9
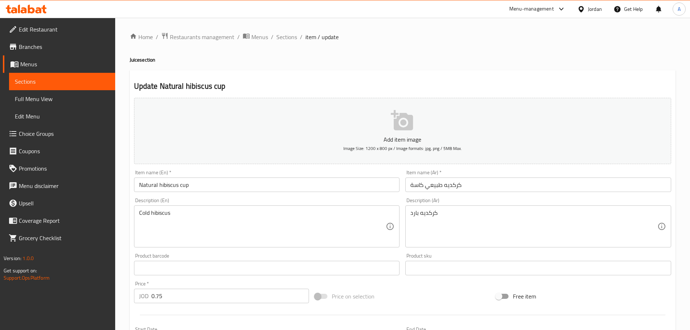
click at [463, 200] on div "Description (Ar) كركديه بارد Description (Ar)" at bounding box center [538, 223] width 266 height 50
click at [460, 206] on div "كركديه بارد Description (Ar)" at bounding box center [538, 226] width 266 height 42
click at [459, 208] on div "كركديه بارد Description (Ar)" at bounding box center [538, 226] width 266 height 42
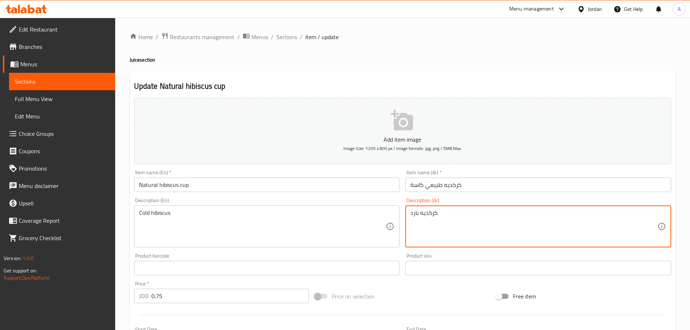
click at [458, 210] on textarea "كركديه بارد" at bounding box center [533, 226] width 247 height 34
paste textarea "شوكولاتة باردة منعشة"
type textarea "شوكولاتة باردة منعشة"
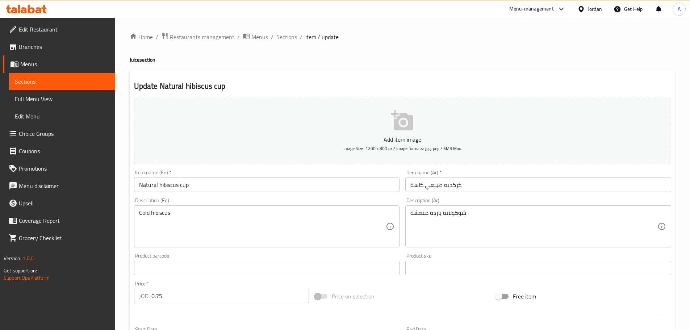
click at [306, 209] on div "Cold hibiscus Description (En)" at bounding box center [267, 226] width 266 height 42
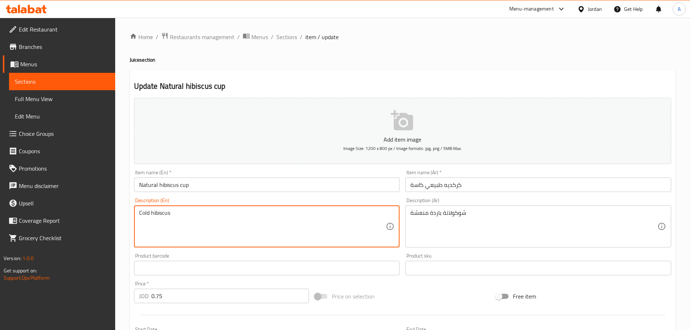
paste textarea "Refreshingly cold chocolate"
type textarea "Cold hibiscus"
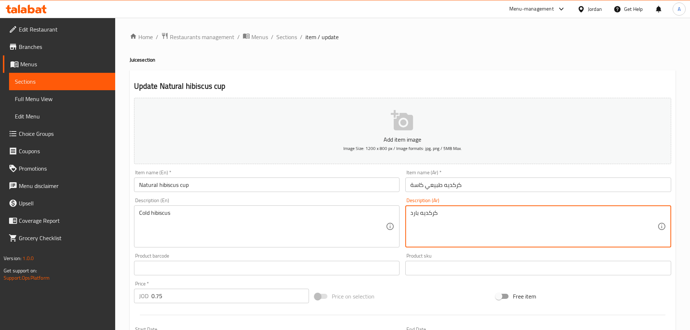
type textarea "كركديه بارد"
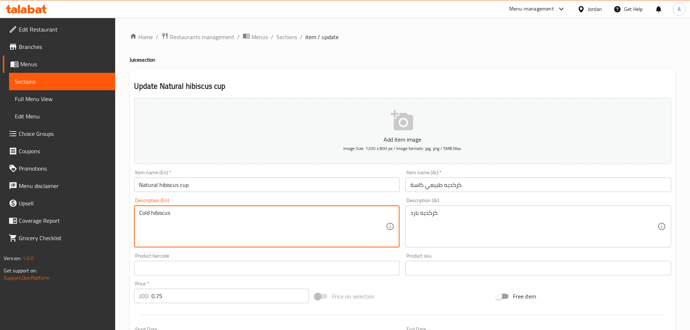
paste textarea "refreshing"
type textarea "refreshing Cold hibiscus"
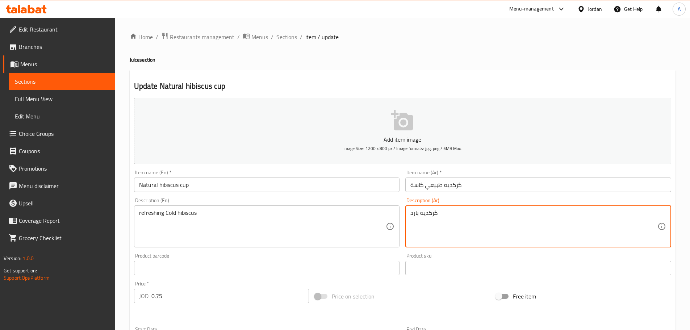
paste textarea "منعش"
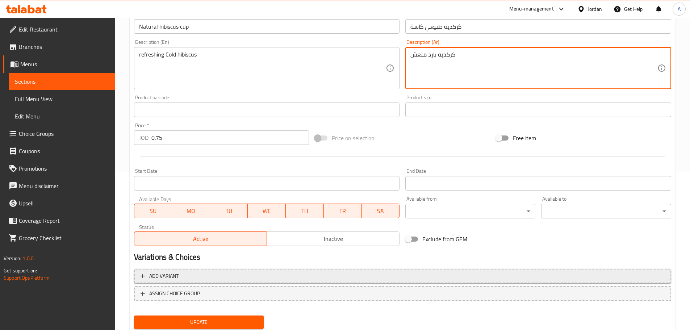
scroll to position [165, 0]
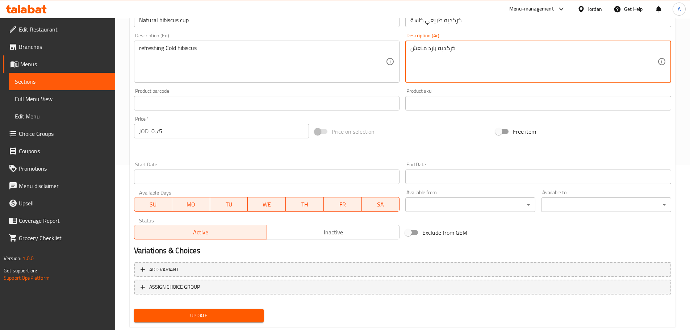
type textarea "كركديه بارد منعش"
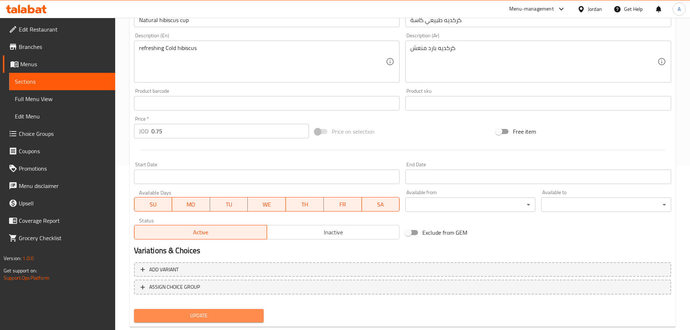
click at [215, 312] on span "Update" at bounding box center [199, 315] width 118 height 9
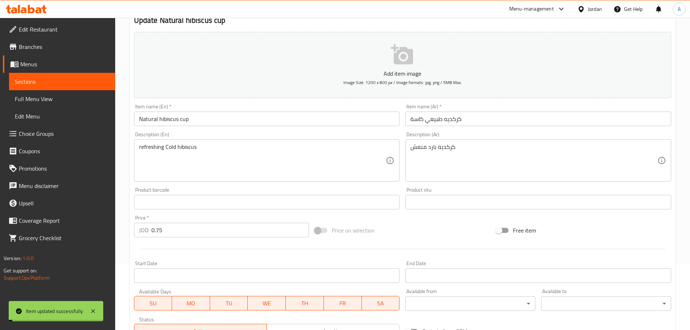
scroll to position [17, 0]
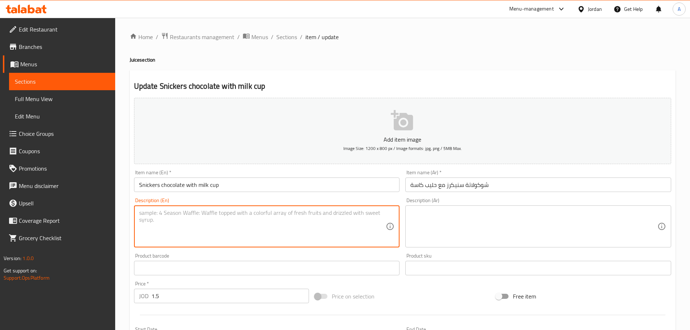
click at [180, 210] on textarea at bounding box center [262, 226] width 247 height 34
paste textarea "Refreshingly cold chocolate"
type textarea "Refreshingly cold chocolate"
click at [457, 248] on div "Description (Ar) Description (Ar)" at bounding box center [538, 222] width 272 height 55
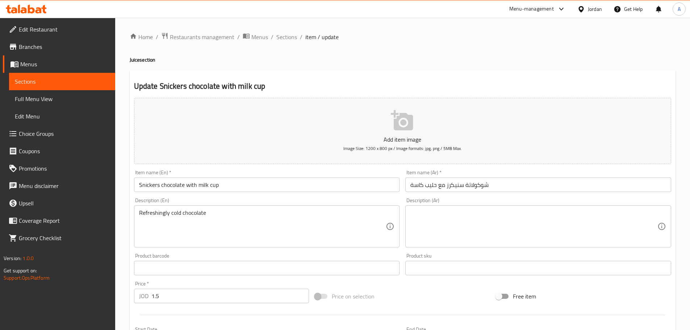
click at [457, 248] on div "Description (Ar) Description (Ar)" at bounding box center [538, 222] width 272 height 55
drag, startPoint x: 457, startPoint y: 246, endPoint x: 461, endPoint y: 239, distance: 8.3
click at [459, 243] on div "Description (Ar)" at bounding box center [538, 226] width 266 height 42
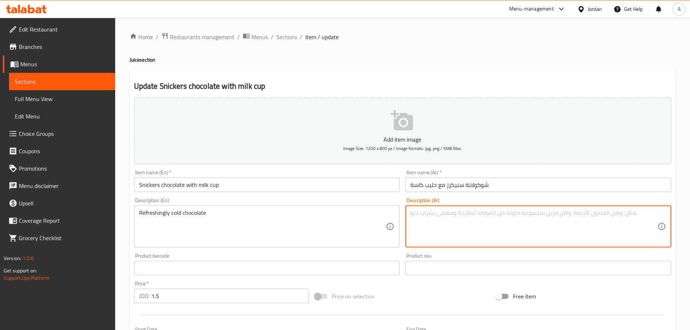
paste textarea "سنكرز مع حليب منعش"
click at [454, 184] on input "شوكولاتة سنيكرز مع حليب كاسة" at bounding box center [538, 184] width 266 height 14
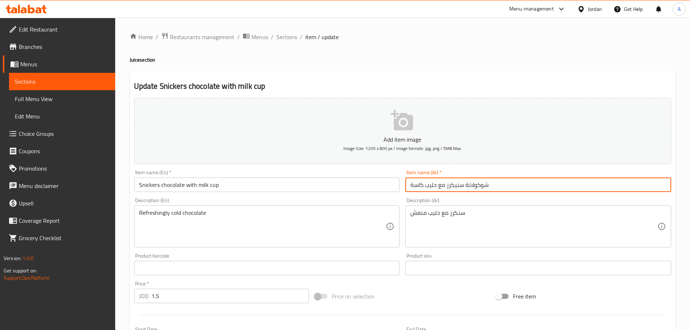
click at [454, 184] on input "شوكولاتة سنيكرز مع حليب كاسة" at bounding box center [538, 184] width 266 height 14
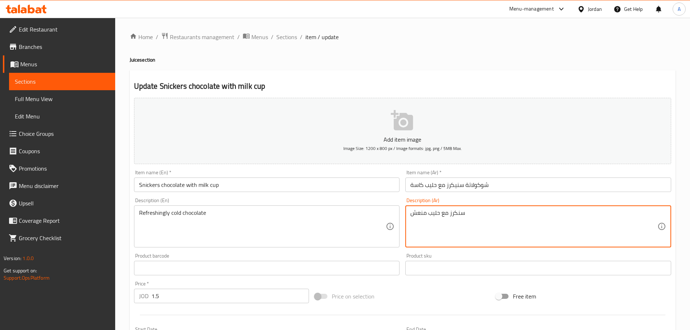
click at [459, 217] on textarea "سنكرز مع حليب منعش" at bounding box center [533, 226] width 247 height 34
paste textarea
click at [459, 217] on textarea "سنيكرز مع حليب منعش" at bounding box center [533, 226] width 247 height 34
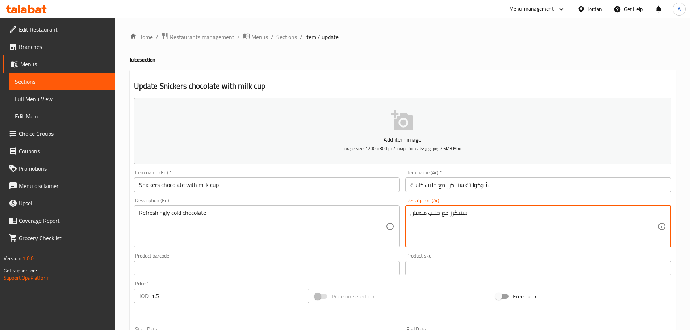
type textarea "سنيكرز مع حليب منعش"
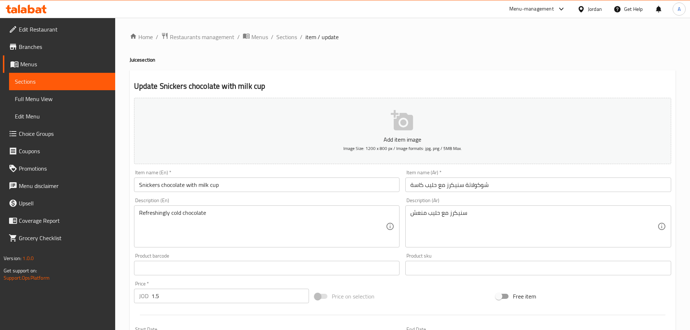
click at [192, 201] on div "Description (En) Refreshingly cold chocolate Description (En)" at bounding box center [267, 223] width 266 height 50
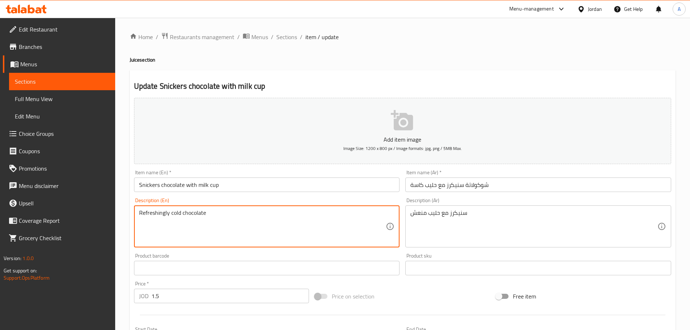
click at [163, 212] on textarea "Refreshingly cold chocolate" at bounding box center [262, 226] width 247 height 34
drag, startPoint x: 165, startPoint y: 214, endPoint x: 171, endPoint y: 210, distance: 7.0
click at [171, 210] on textarea "Refreshingly cold chocolate" at bounding box center [262, 226] width 247 height 34
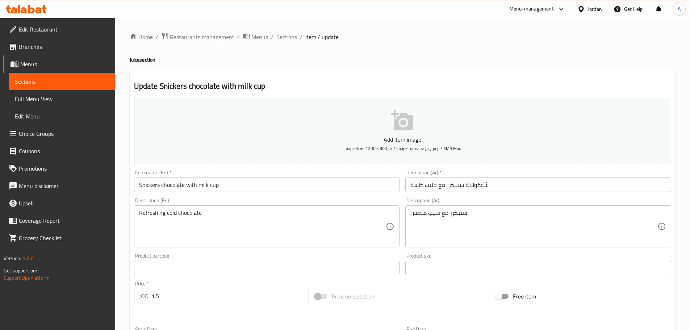
click at [409, 234] on div "سنيكرز مع حليب منعش Description (Ar)" at bounding box center [538, 226] width 266 height 42
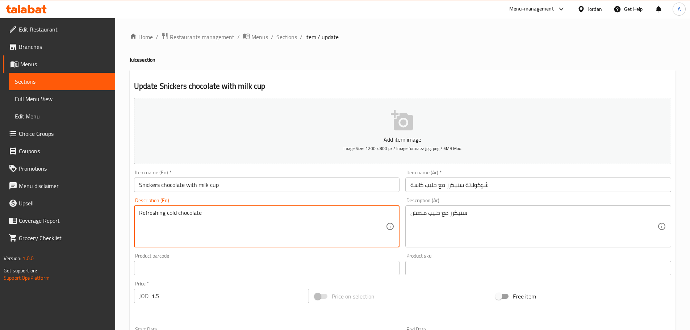
click at [185, 235] on textarea "Refreshing cold chocolate" at bounding box center [262, 226] width 247 height 34
paste textarea "Snickers with refreshing milk"
click at [181, 211] on textarea "Snickers with refreshing milk" at bounding box center [262, 226] width 247 height 34
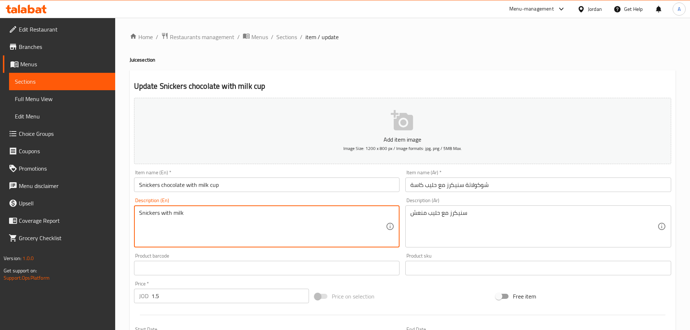
click at [139, 211] on textarea "Snickers with milk" at bounding box center [262, 226] width 247 height 34
paste textarea "refreshing"
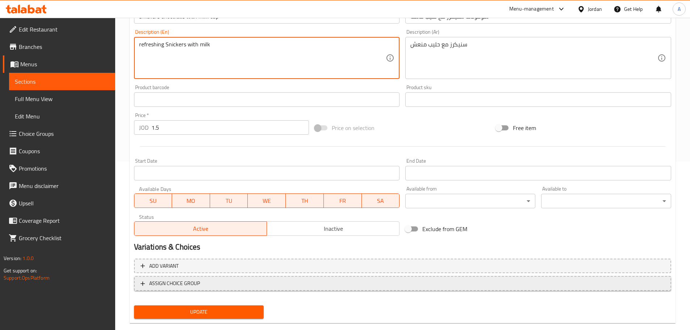
scroll to position [169, 0]
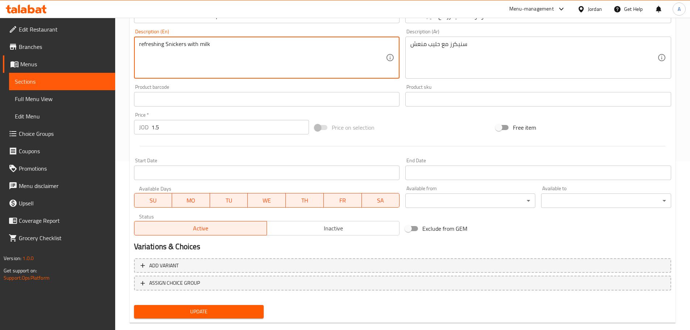
type textarea "refreshing Snickers with milk"
click at [175, 308] on span "Update" at bounding box center [199, 311] width 118 height 9
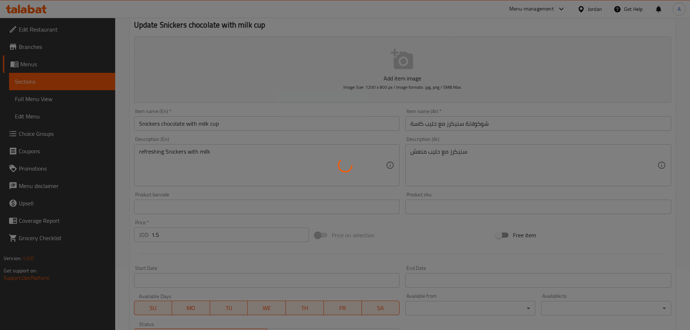
scroll to position [60, 0]
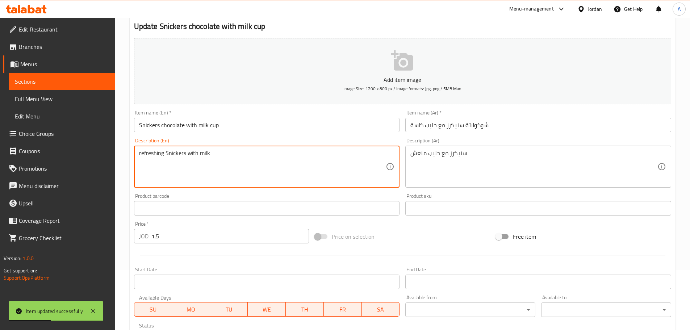
click at [146, 158] on textarea "refreshing Snickers with milk" at bounding box center [262, 167] width 247 height 34
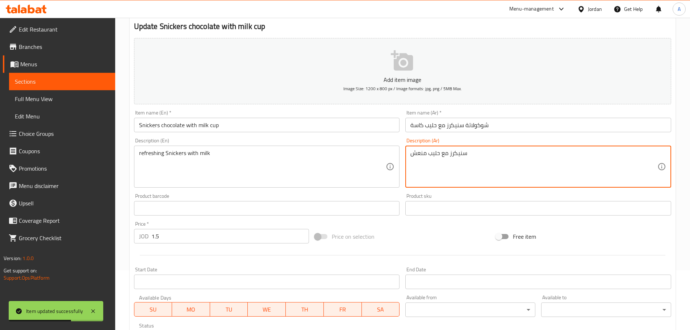
click at [420, 157] on textarea "سنيكرز مع حليب منعش" at bounding box center [533, 167] width 247 height 34
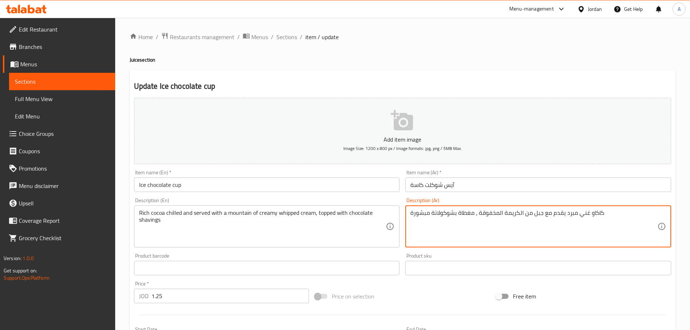
click at [522, 237] on textarea "كاكاو غني مبرد يقدم مع جبل من الكريمة المخفوقة ، مغطاة بشوكولاتة مبشورة" at bounding box center [533, 226] width 247 height 34
paste textarea "Refreshingly cold chocolate"
type textarea "Refreshingly cold chocolate"
click at [323, 230] on textarea "Rich cocoa chilled and served with a mountain of creamy whipped cream, topped w…" at bounding box center [262, 226] width 247 height 34
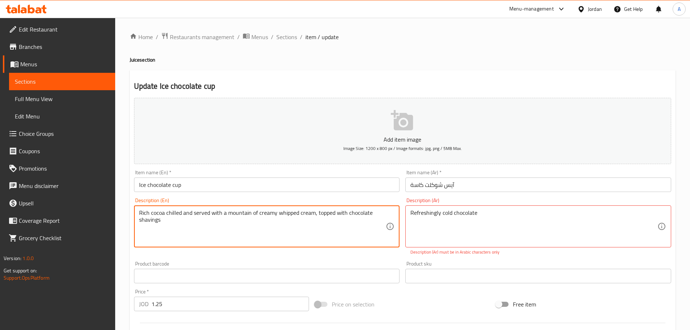
click at [323, 230] on textarea "Rich cocoa chilled and served with a mountain of creamy whipped cream, topped w…" at bounding box center [262, 226] width 247 height 34
paste textarea "efreshingly cold chocolate"
type textarea "Refreshingly cold chocolate"
click at [471, 222] on textarea "Refreshingly cold chocolate" at bounding box center [533, 226] width 247 height 34
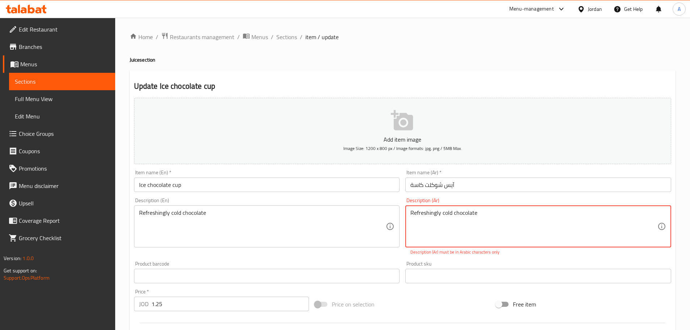
click at [471, 222] on textarea "Refreshingly cold chocolate" at bounding box center [533, 226] width 247 height 34
paste textarea "شوكولاتة باردة منعشة"
type textarea "شوكولاتة باردة منعشة"
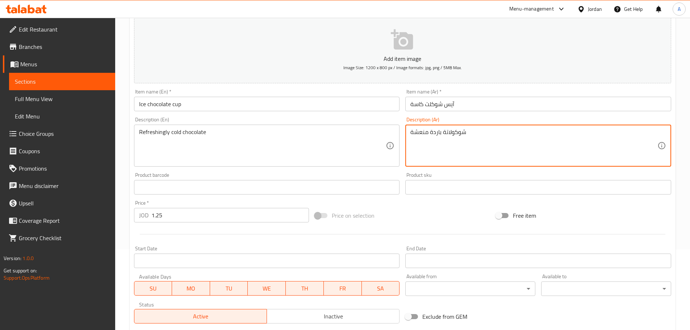
scroll to position [179, 0]
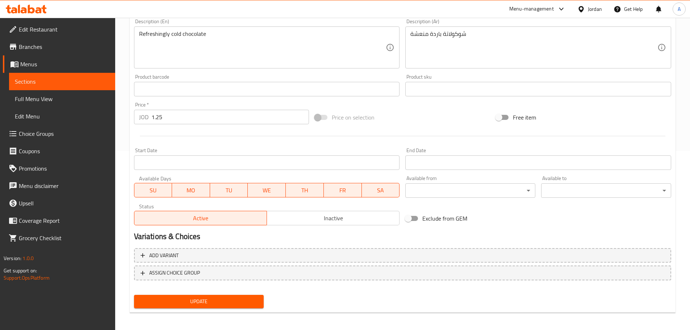
click at [230, 314] on div "Home / Restaurants management / Menus / Sections / item / update Juice section …" at bounding box center [403, 85] width 546 height 465
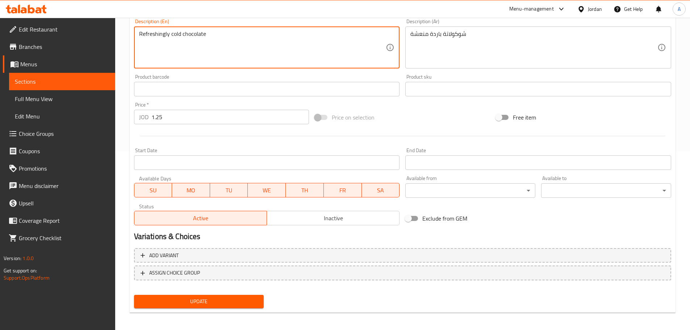
drag, startPoint x: 165, startPoint y: 33, endPoint x: 168, endPoint y: 36, distance: 4.4
click at [243, 36] on textarea "Refreshing cold chocolate" at bounding box center [262, 47] width 247 height 34
click at [159, 37] on textarea "Refreshing cold chocolate" at bounding box center [262, 47] width 247 height 34
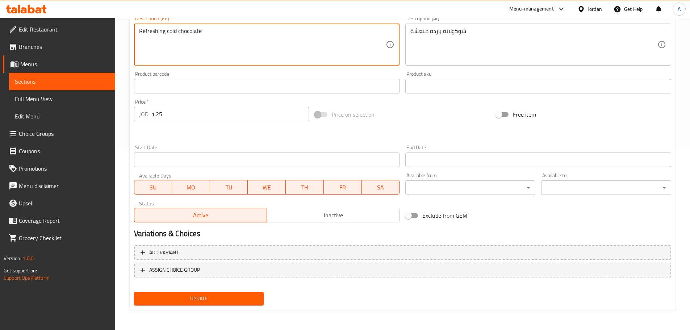
type textarea "Refreshing cold chocolate"
click at [230, 305] on button "Update" at bounding box center [199, 298] width 130 height 13
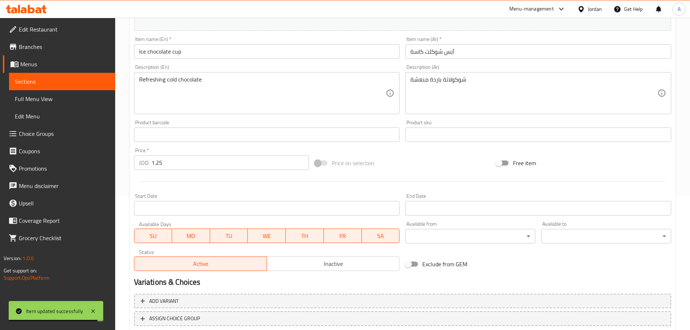
scroll to position [96, 0]
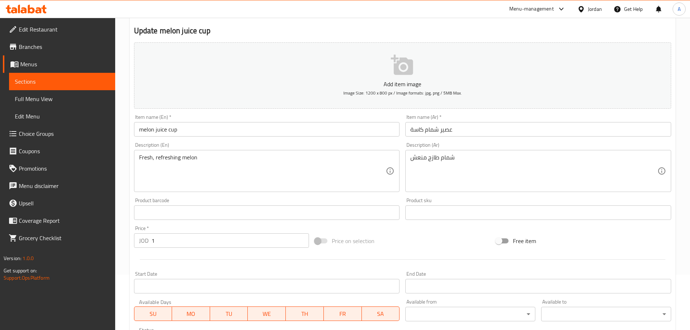
scroll to position [182, 0]
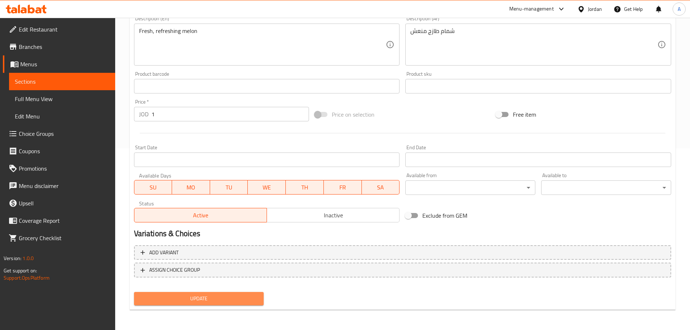
click at [208, 297] on span "Update" at bounding box center [199, 298] width 118 height 9
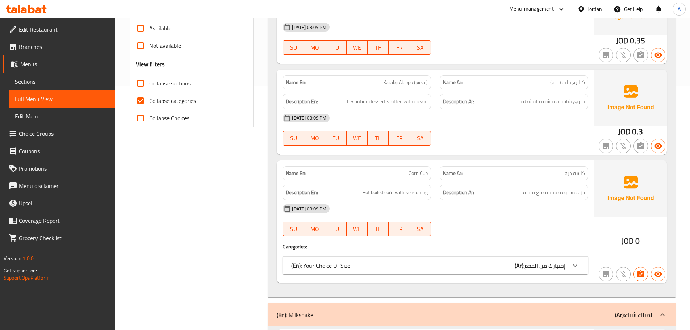
scroll to position [248, 0]
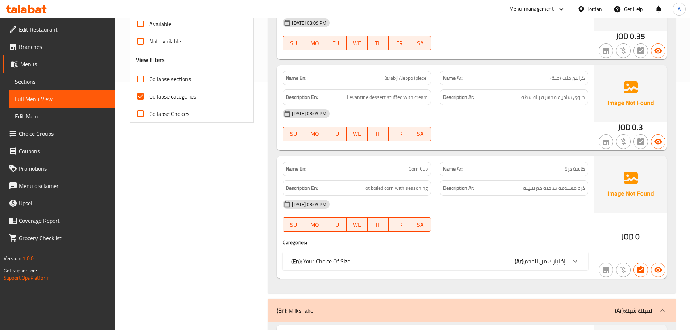
click at [161, 83] on span "Collapse sections" at bounding box center [170, 79] width 42 height 9
click at [149, 83] on input "Collapse sections" at bounding box center [140, 78] width 17 height 17
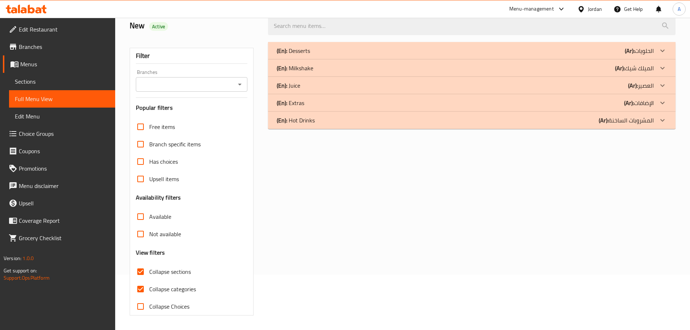
scroll to position [55, 0]
click at [304, 55] on div "(En): Juice (Ar): العصير" at bounding box center [465, 50] width 377 height 9
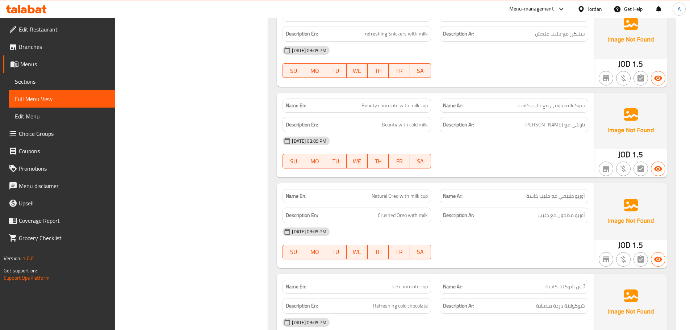
scroll to position [1053, 0]
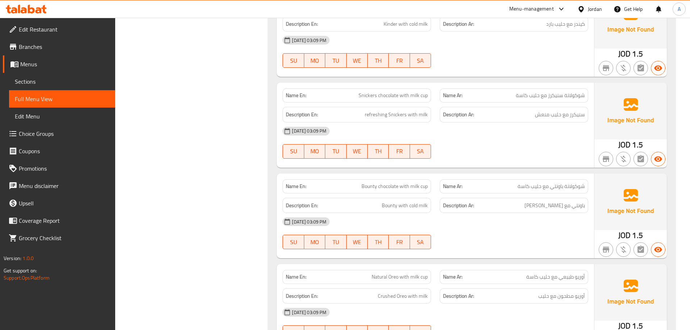
drag, startPoint x: 695, startPoint y: 274, endPoint x: 695, endPoint y: 249, distance: 25.0
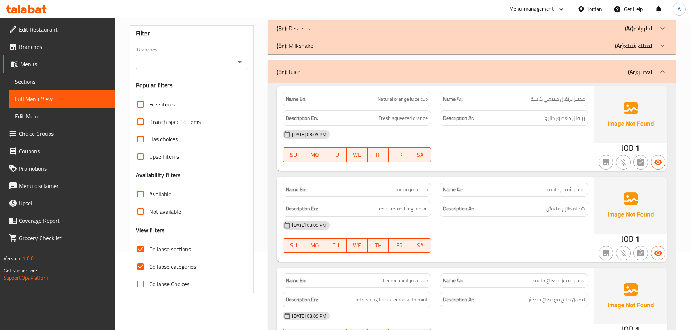
scroll to position [63, 0]
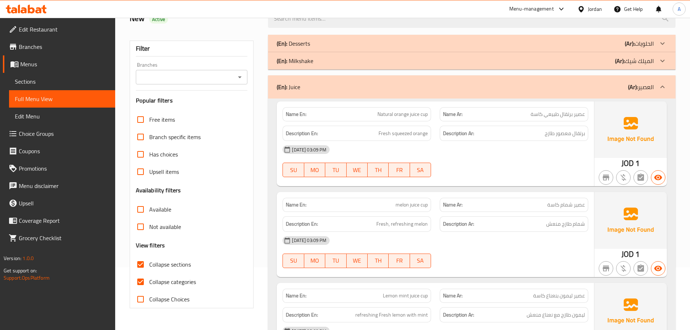
drag, startPoint x: 695, startPoint y: 255, endPoint x: 695, endPoint y: 52, distance: 202.8
click at [601, 85] on div "(En): Juice (Ar): العصير" at bounding box center [465, 87] width 377 height 9
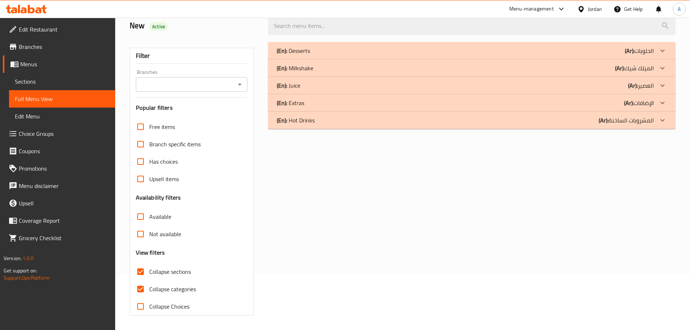
scroll to position [55, 0]
click at [319, 55] on div "(En): Hot Drinks (Ar): المشروبات الساخنة" at bounding box center [465, 50] width 377 height 9
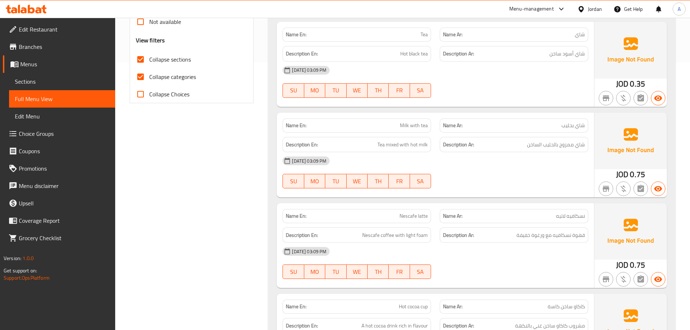
scroll to position [303, 0]
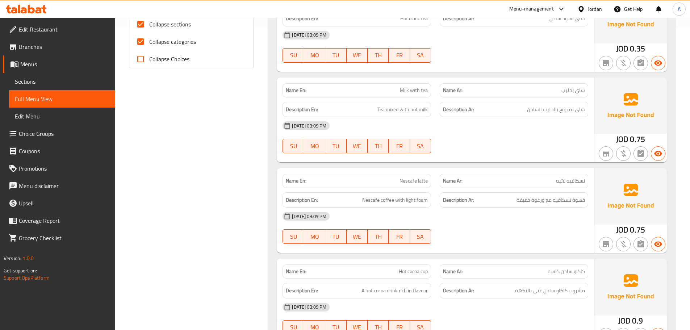
click at [423, 82] on div "Name En: Milk with tea" at bounding box center [356, 90] width 157 height 23
copy span "Milk with tea"
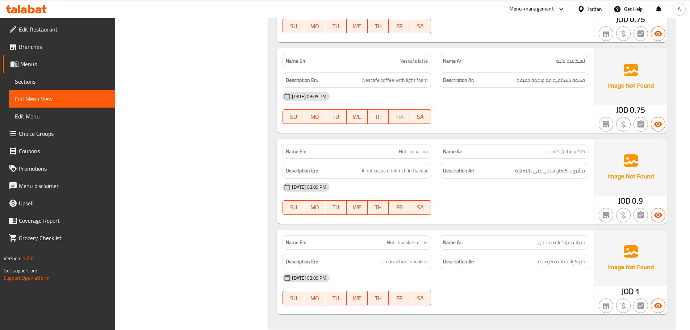
scroll to position [436, 0]
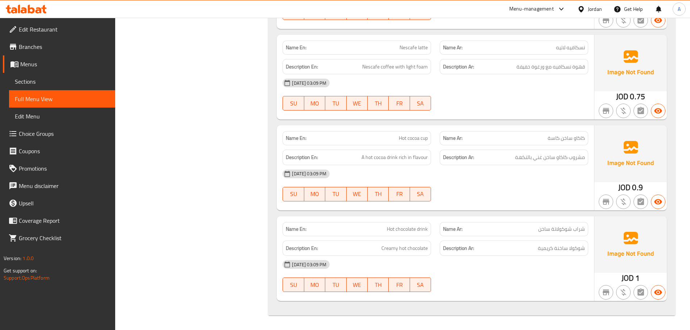
click at [392, 158] on span "A hot cocoa drink rich in flavour" at bounding box center [394, 157] width 66 height 9
click at [412, 221] on div "Name En: Hot chocolate drink" at bounding box center [356, 229] width 157 height 23
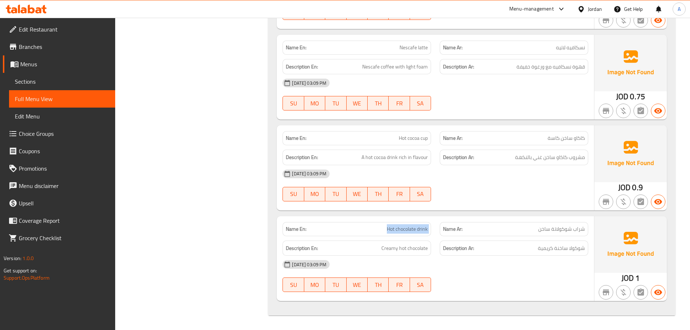
click at [412, 221] on div "Name En: Hot chocolate drink" at bounding box center [356, 229] width 157 height 23
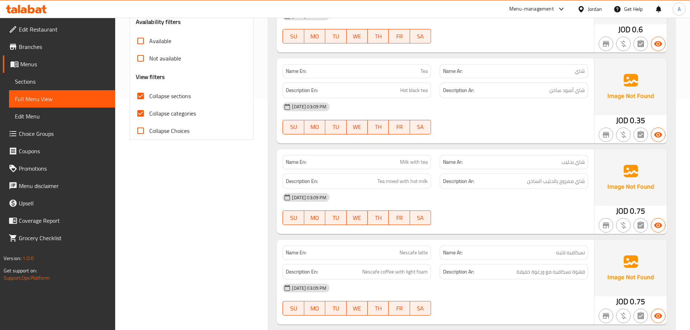
scroll to position [9, 0]
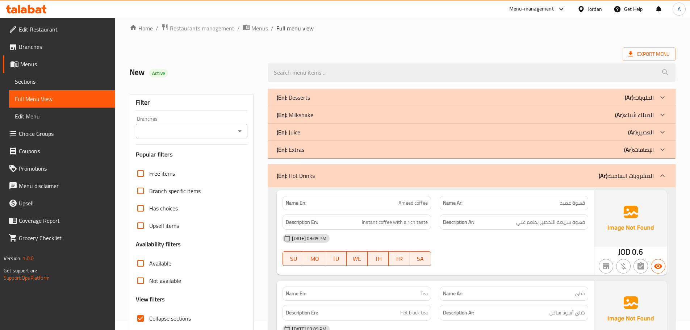
click at [604, 179] on b "(Ar):" at bounding box center [604, 175] width 10 height 11
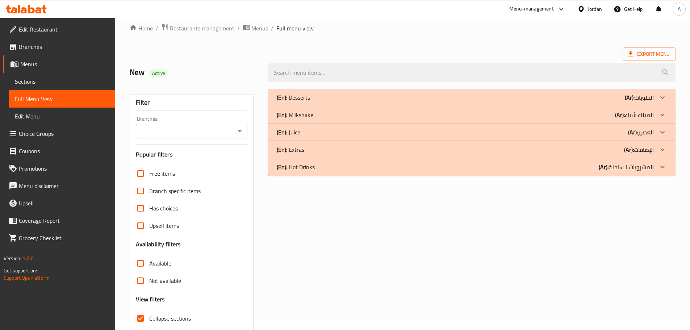
click at [606, 102] on div "(En): Milkshake (Ar): الميلك شيك" at bounding box center [465, 97] width 377 height 9
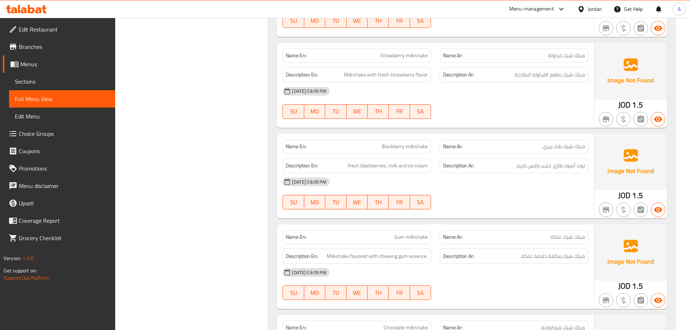
scroll to position [479, 0]
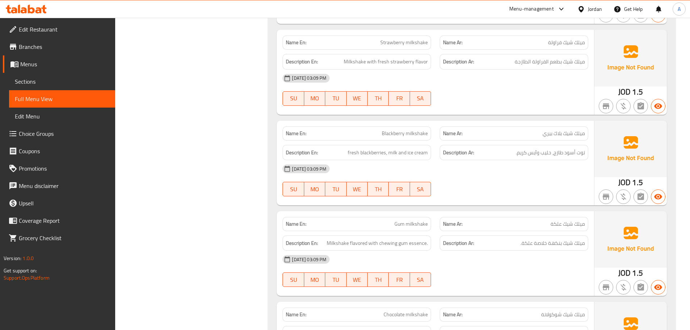
click at [394, 154] on span "fresh blackberries, milk and ice cream" at bounding box center [388, 152] width 80 height 9
copy span "fresh blackberries, milk and ice cream"
click at [385, 137] on span "Blackberry milkshake" at bounding box center [405, 134] width 46 height 8
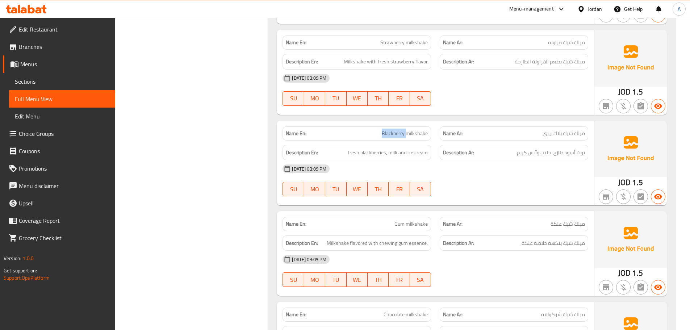
click at [385, 137] on span "Blackberry milkshake" at bounding box center [405, 134] width 46 height 8
copy span "Blackberry milkshake"
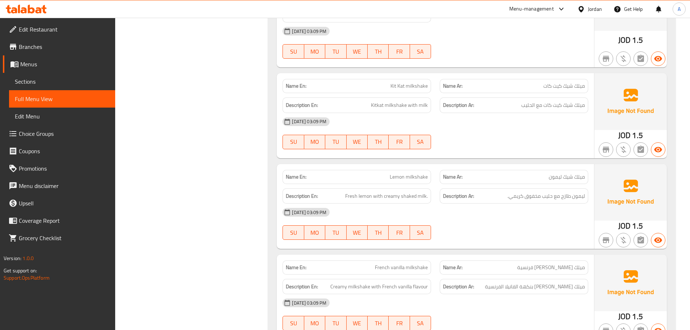
scroll to position [826, 0]
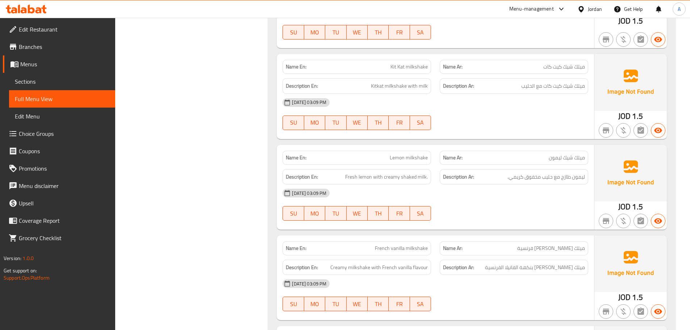
click at [400, 154] on span "Lemon milkshake" at bounding box center [409, 158] width 38 height 8
copy span "Lemon milkshake"
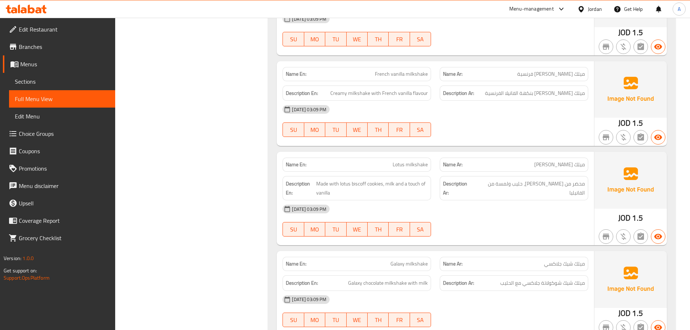
scroll to position [1020, 0]
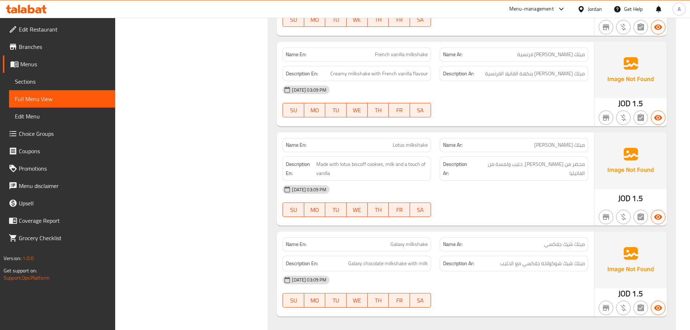
click at [404, 196] on div "[DATE] 03:09 PM" at bounding box center [435, 189] width 314 height 17
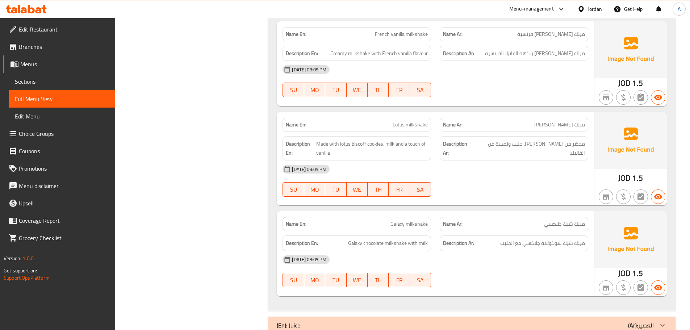
scroll to position [1094, 0]
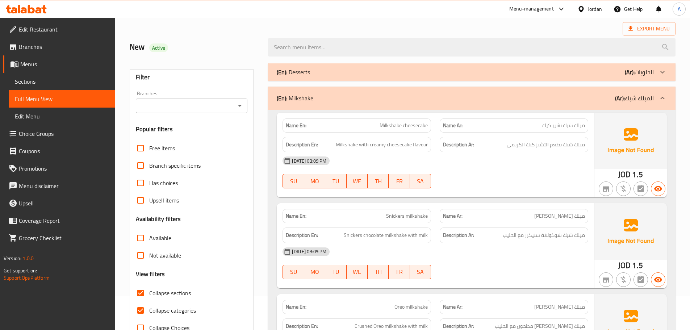
scroll to position [0, 0]
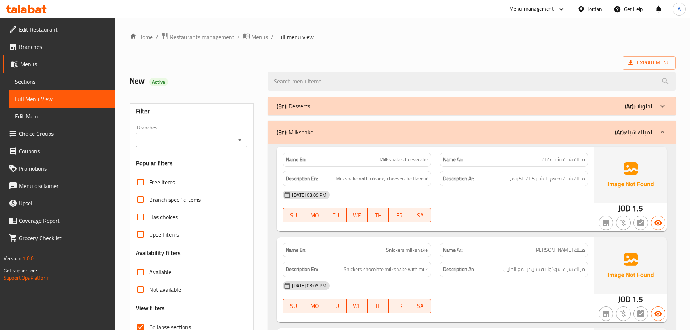
click at [588, 98] on div "(En): Desserts (Ar): الحلويات" at bounding box center [471, 105] width 407 height 17
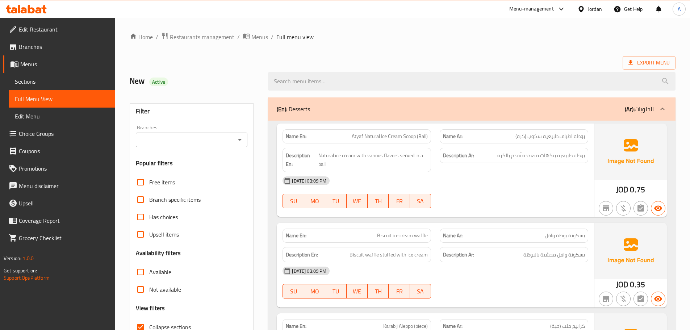
click at [382, 140] on span "Atyaf Natural Ice Cream Scoop (Ball)" at bounding box center [390, 137] width 76 height 8
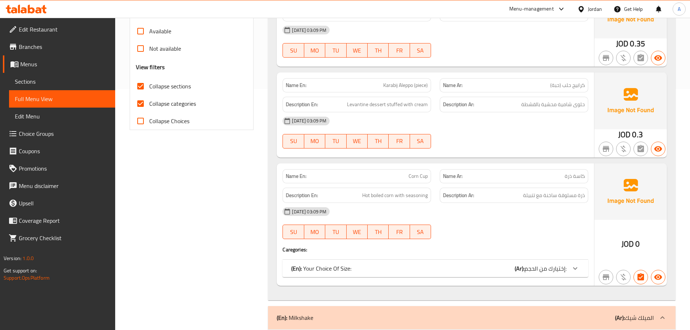
scroll to position [249, 0]
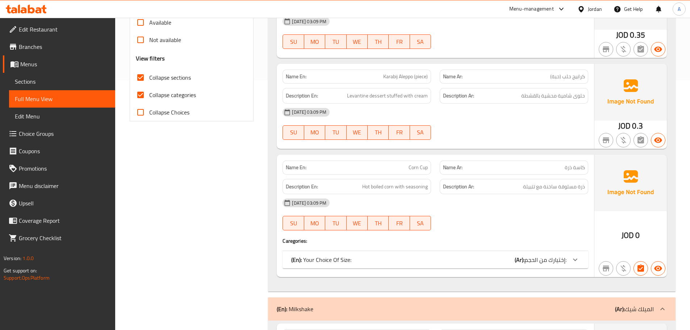
click at [419, 77] on span "Karabij Aleppo (piece)" at bounding box center [405, 77] width 45 height 8
copy span "Karabij Aleppo (piece)"
click at [523, 260] on b "(Ar):" at bounding box center [520, 259] width 10 height 11
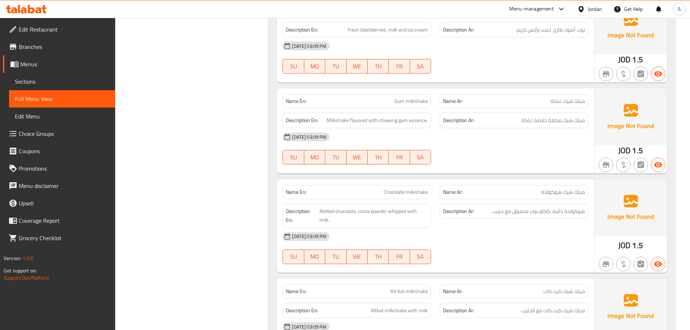
scroll to position [1601, 0]
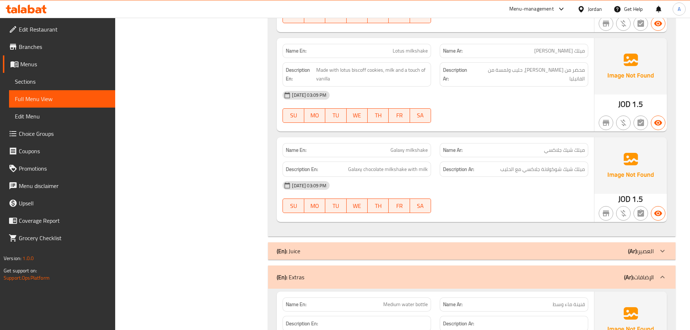
scroll to position [1720, 0]
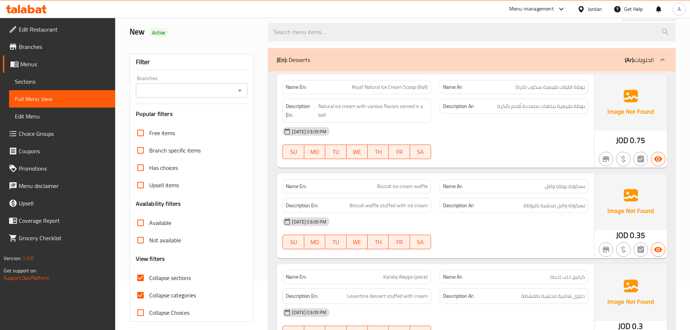
scroll to position [232, 0]
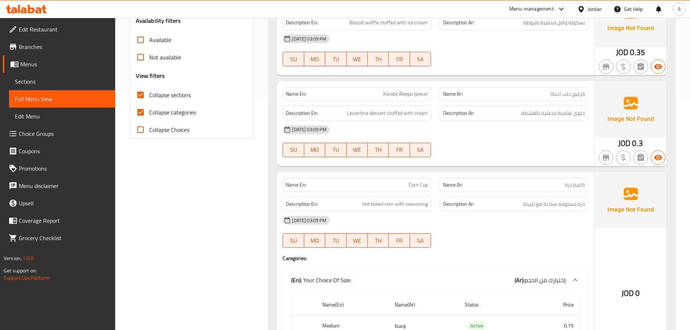
click at [155, 97] on span "Collapse sections" at bounding box center [170, 95] width 42 height 9
click at [149, 97] on input "Collapse sections" at bounding box center [140, 94] width 17 height 17
click at [155, 97] on span "Collapse sections" at bounding box center [170, 95] width 42 height 9
click at [149, 97] on input "Collapse sections" at bounding box center [140, 94] width 17 height 17
checkbox input "true"
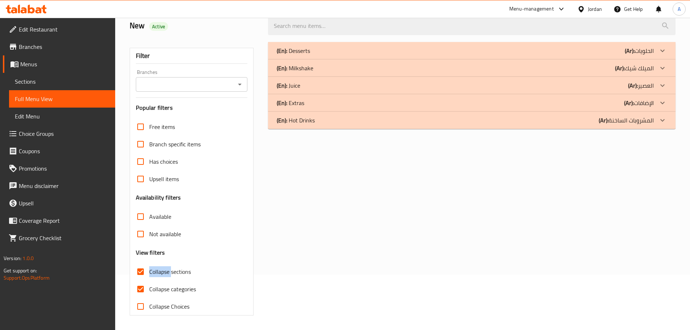
scroll to position [55, 0]
click at [347, 59] on div "(En): Milkshake (Ar): الميلك شيك" at bounding box center [471, 50] width 407 height 17
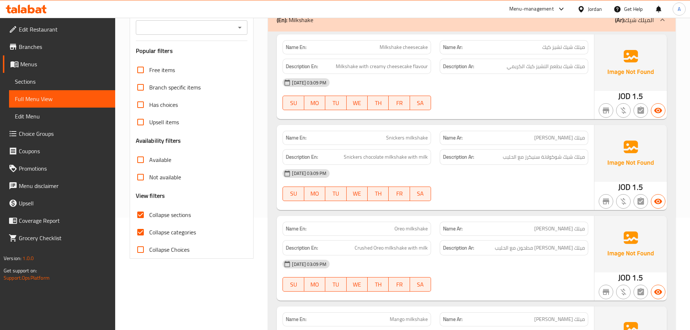
scroll to position [127, 0]
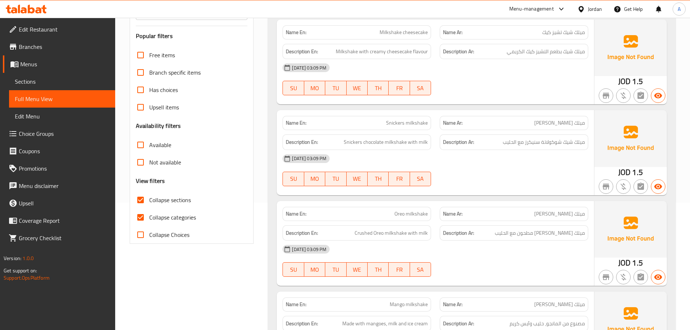
click at [399, 36] on span "Milkshake cheesecake" at bounding box center [403, 33] width 48 height 8
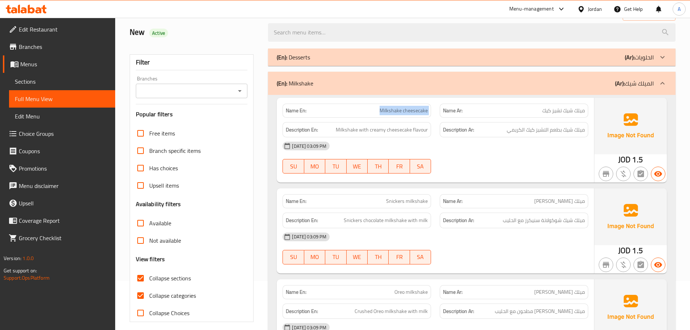
scroll to position [122, 0]
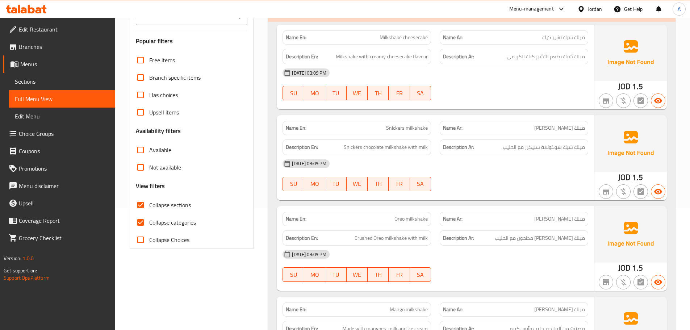
click at [403, 126] on span "Snickers milkshake" at bounding box center [407, 128] width 42 height 8
copy span "Snickers milkshake"
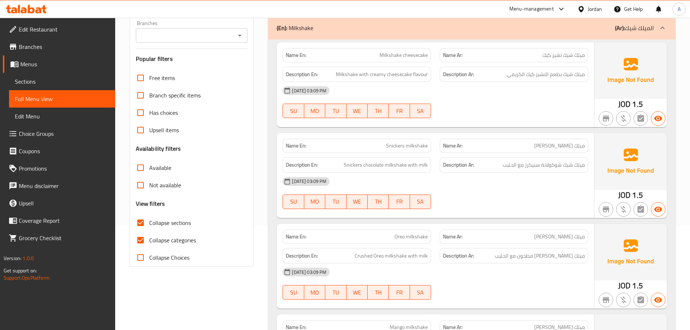
scroll to position [629, 0]
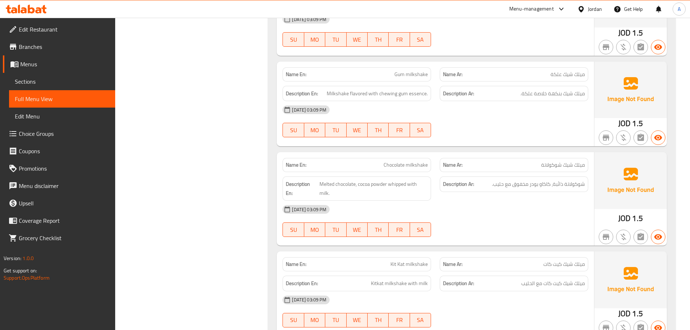
click at [412, 168] on span "Chocolate milkshake" at bounding box center [405, 165] width 44 height 8
copy span "Chocolate milkshake"
click at [393, 285] on span "Kitkat milkshake with milk" at bounding box center [399, 283] width 57 height 9
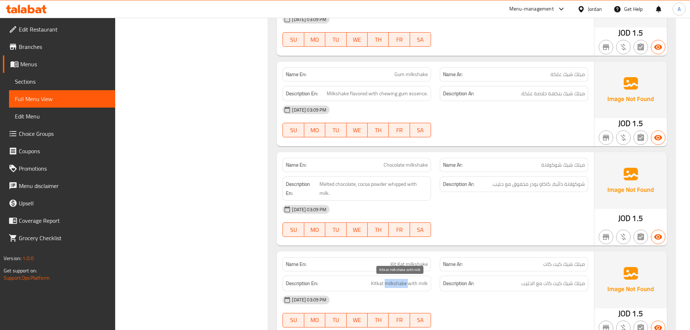
click at [393, 285] on span "Kitkat milkshake with milk" at bounding box center [399, 283] width 57 height 9
click at [412, 257] on div "Name En: Kit Kat milkshake" at bounding box center [356, 264] width 148 height 14
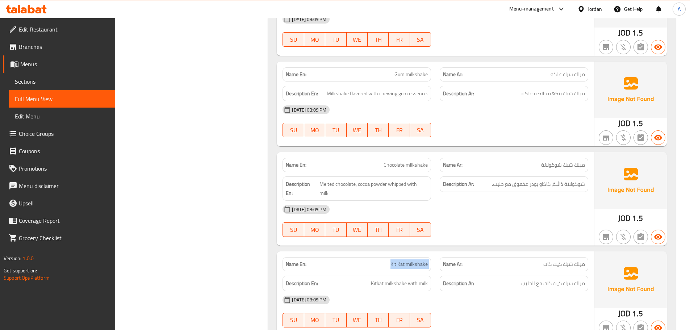
copy span "Kit Kat milkshake"
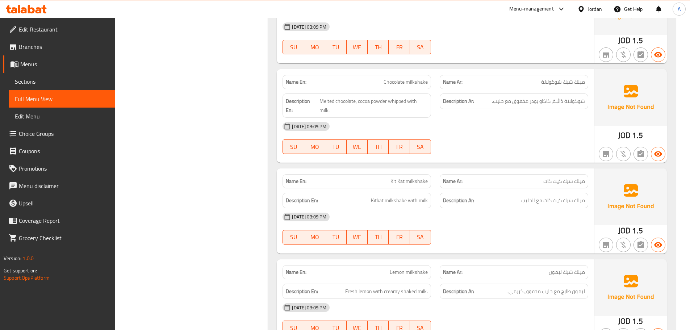
scroll to position [929, 0]
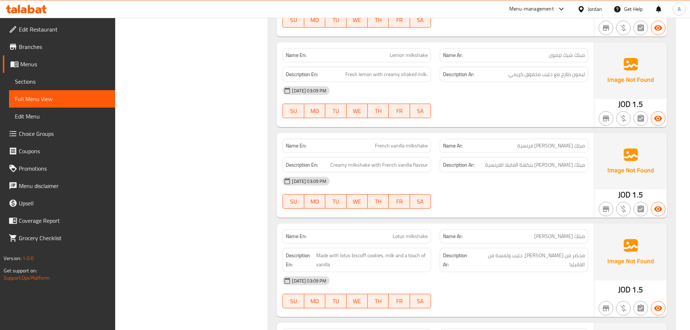
click at [379, 235] on p "Name En: Lotus milkshake" at bounding box center [357, 236] width 142 height 8
copy span "Lotus milkshake"
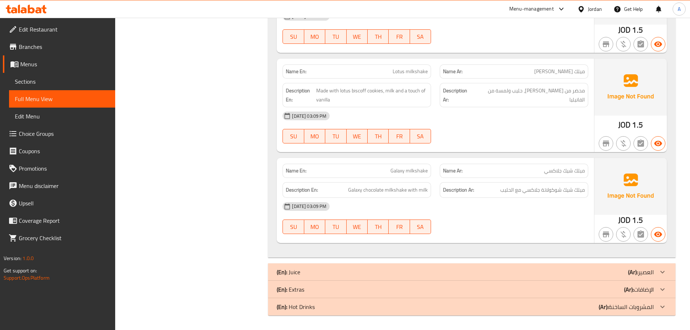
click at [396, 172] on span "Galaxy milkshake" at bounding box center [408, 171] width 37 height 8
copy span "Galaxy milkshake"
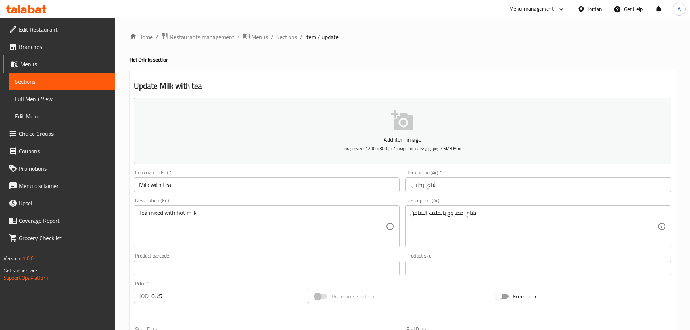
click at [171, 182] on input "Milk with tea" at bounding box center [267, 184] width 266 height 14
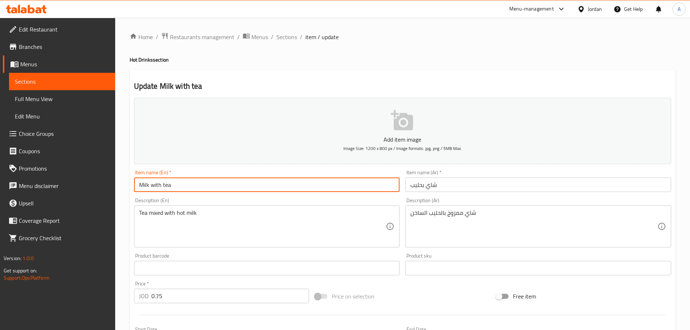
click at [171, 182] on input "Milk with tea" at bounding box center [267, 184] width 266 height 14
click at [137, 184] on input "Milk with" at bounding box center [267, 184] width 266 height 14
paste input "tea"
click at [164, 184] on input "tea Milk with" at bounding box center [267, 184] width 266 height 14
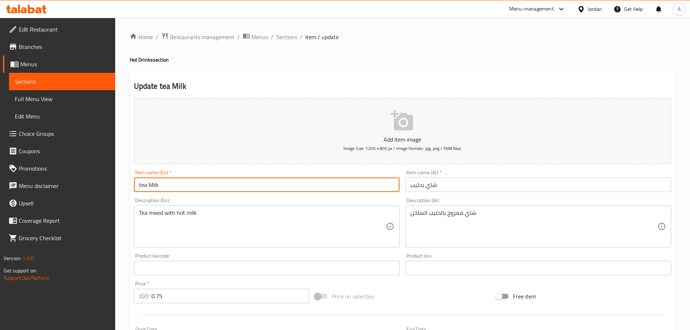
click at [148, 182] on input "tea Milk" at bounding box center [267, 184] width 266 height 14
paste input "with"
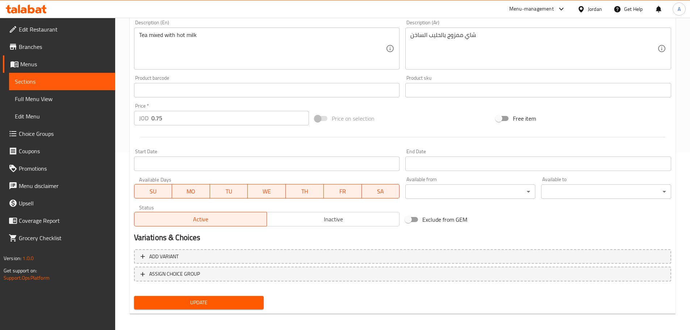
scroll to position [182, 0]
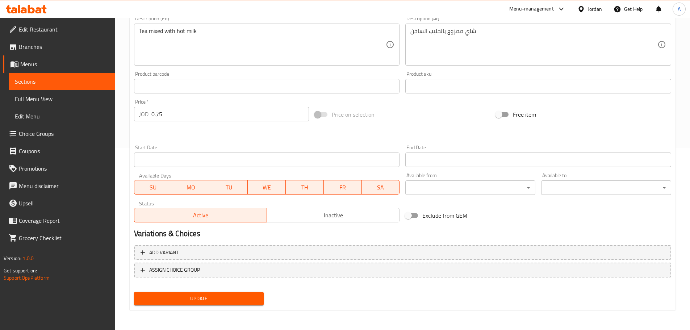
type input "tea with Milk"
click at [161, 300] on span "Update" at bounding box center [199, 298] width 118 height 9
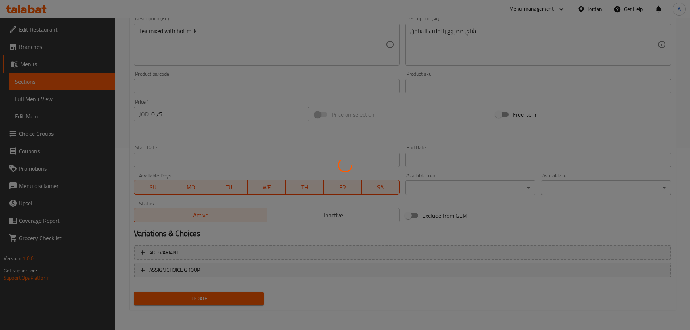
drag, startPoint x: 316, startPoint y: 246, endPoint x: 329, endPoint y: 181, distance: 66.4
click at [329, 181] on div at bounding box center [345, 165] width 690 height 330
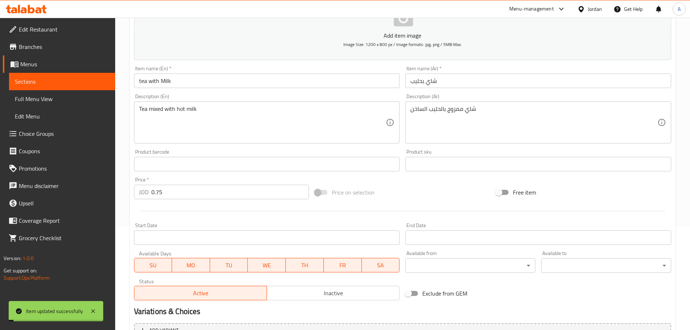
scroll to position [0, 0]
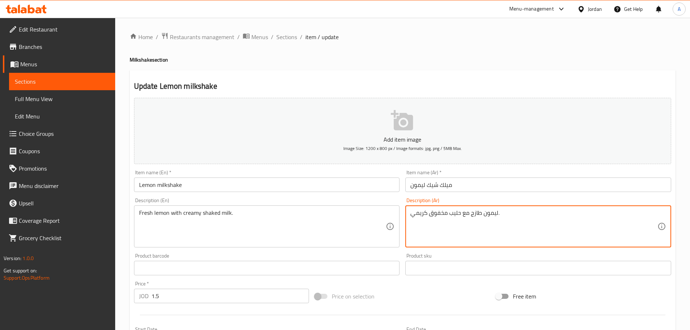
click at [506, 231] on textarea "ليمون طازج مع حليب مخفوق كريمي." at bounding box center [533, 226] width 247 height 34
paste textarea "يلك شيك بطعم الليمون المنعش"
type textarea "ميلك شيك بطعم الليمون المنعش"
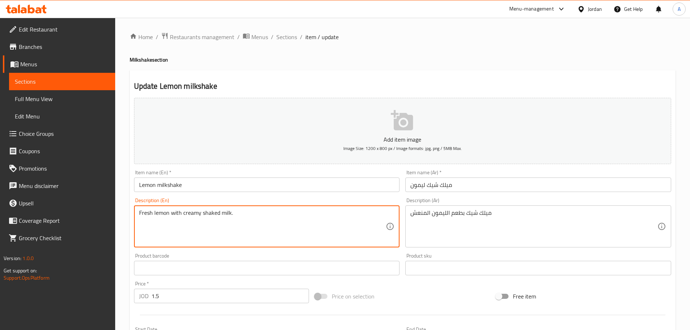
click at [188, 219] on textarea "Fresh lemon with creamy shaked milk." at bounding box center [262, 226] width 247 height 34
paste textarea "Refreshing lemon milkshake"
click at [164, 212] on textarea "Refreshing lemon milkshake" at bounding box center [262, 226] width 247 height 34
click at [176, 214] on textarea "Refreshing Flavored lemon milkshake" at bounding box center [262, 226] width 247 height 34
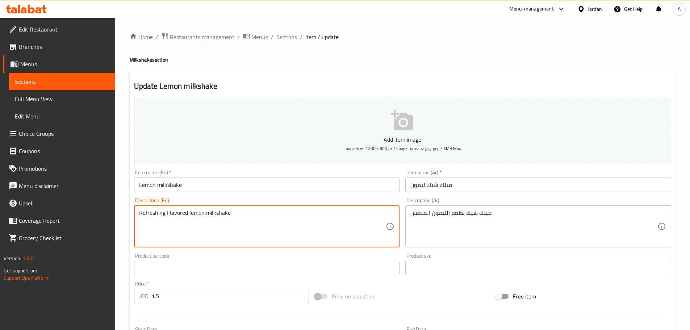
click at [176, 214] on textarea "Refreshing Flavored lemon milkshake" at bounding box center [262, 226] width 247 height 34
click at [182, 211] on textarea "Refreshing lemon milkshake" at bounding box center [262, 226] width 247 height 34
paste textarea "Flavored"
type textarea "Refreshing lemon Flavored milkshake"
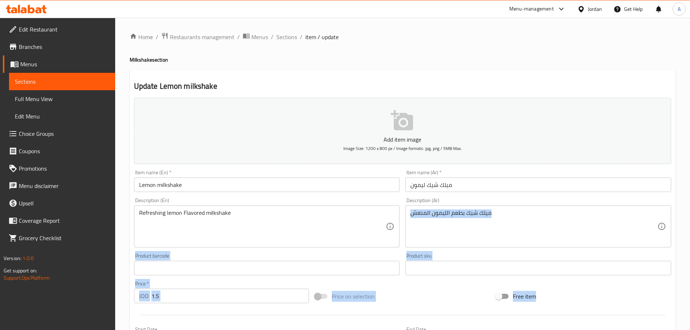
drag, startPoint x: 635, startPoint y: 241, endPoint x: 654, endPoint y: 312, distance: 74.2
click at [654, 312] on div "Add item image Image Size: 1200 x 800 px / Image formats: jpg, png / 5MB Max. I…" at bounding box center [402, 251] width 543 height 312
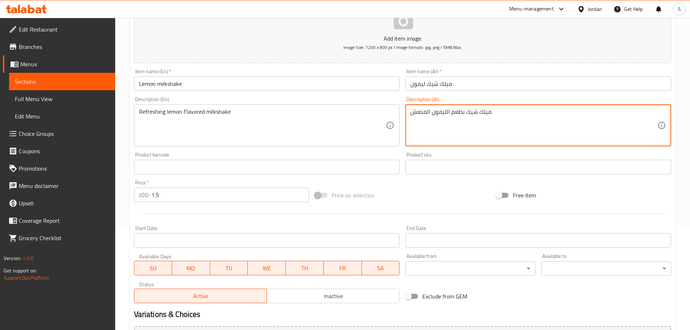
scroll to position [178, 0]
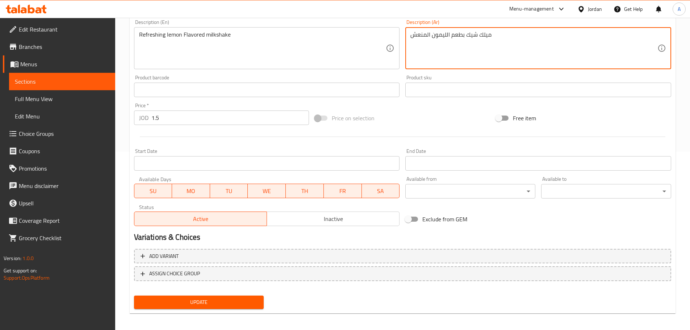
click at [230, 308] on button "Update" at bounding box center [199, 301] width 130 height 13
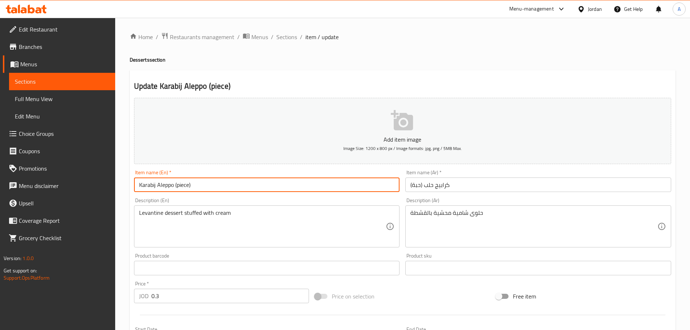
click at [170, 181] on input "Karabij Aleppo (piece)" at bounding box center [267, 184] width 266 height 14
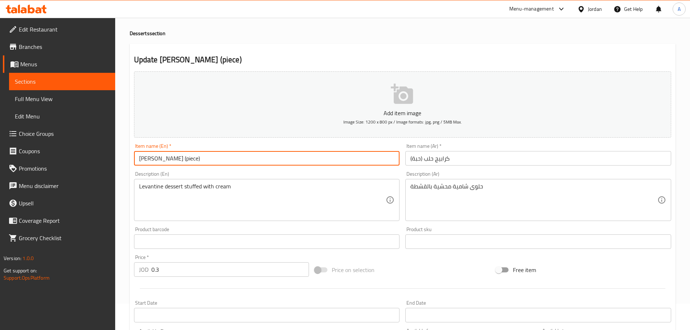
scroll to position [182, 0]
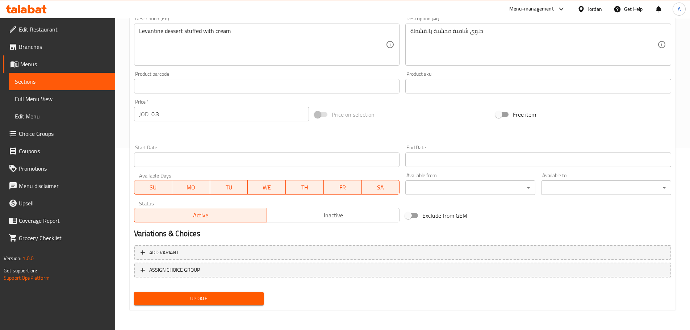
type input "[PERSON_NAME] (piece)"
click at [238, 301] on div "Update" at bounding box center [199, 298] width 136 height 19
click at [236, 309] on div "Update Karabij Halab (piece) Add item image Image Size: 1200 x 800 px / Image f…" at bounding box center [403, 98] width 546 height 421
click at [205, 297] on span "Update" at bounding box center [199, 298] width 118 height 9
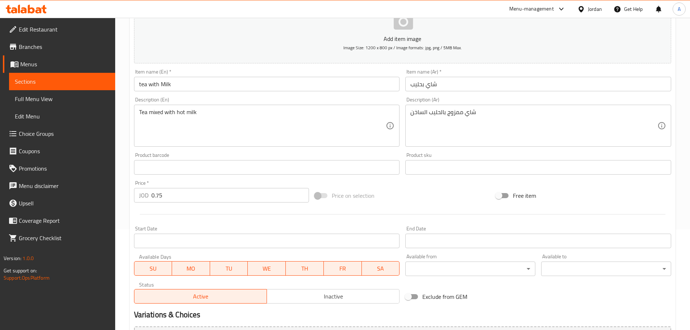
scroll to position [182, 0]
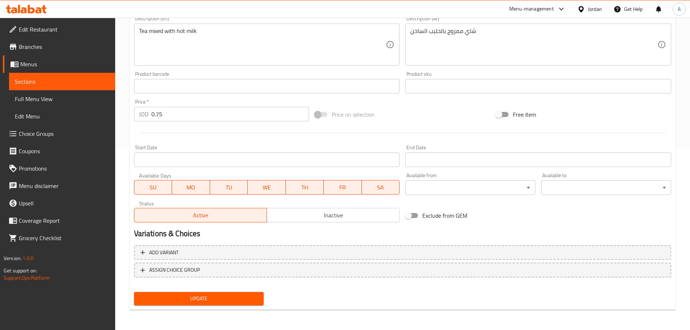
click at [198, 293] on button "Update" at bounding box center [199, 298] width 130 height 13
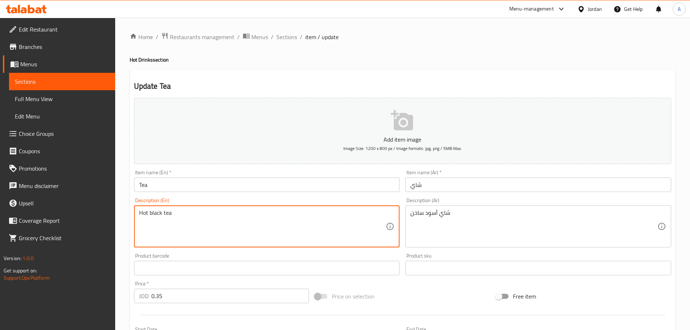
paste textarea "Refreshing"
click at [200, 222] on textarea "Refreshing Hot black tea" at bounding box center [262, 226] width 247 height 34
type textarea "Refreshing Hot black tea"
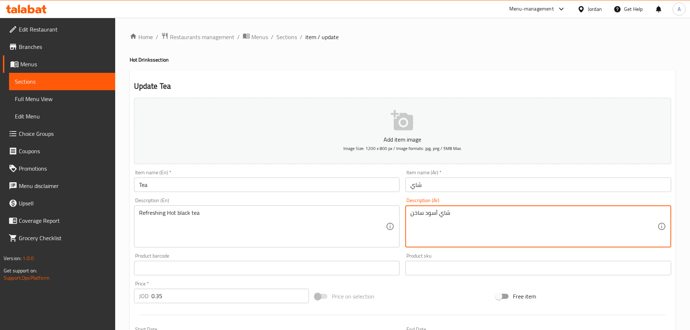
paste textarea "شاي أسود ساخن منعش"
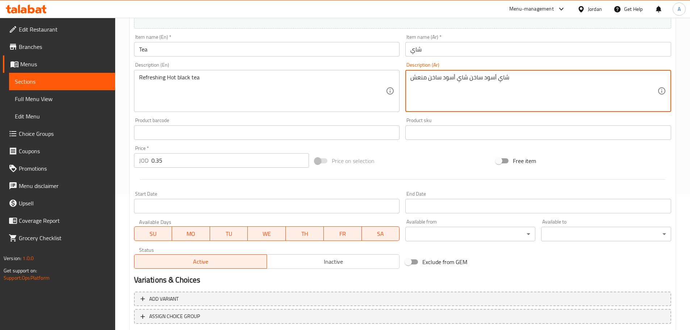
scroll to position [136, 0]
paste textarea "منعش"
type textarea "شاي أسود ساخن منعش"
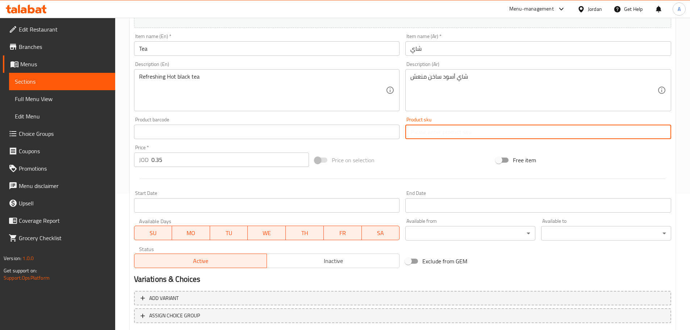
drag, startPoint x: 639, startPoint y: 135, endPoint x: 650, endPoint y: 210, distance: 76.5
click at [651, 210] on div "Add item image Image Size: 1200 x 800 px / Image formats: jpg, png / 5MB Max. I…" at bounding box center [402, 115] width 543 height 312
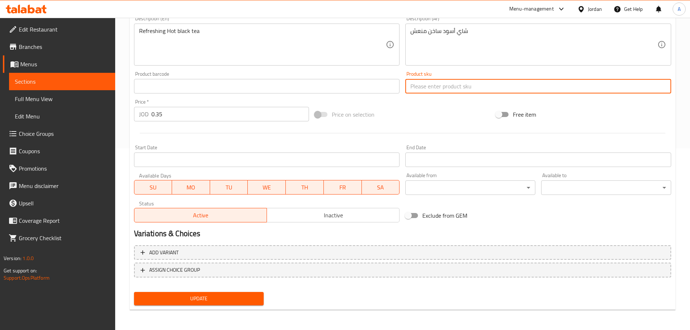
click at [221, 303] on button "Update" at bounding box center [199, 298] width 130 height 13
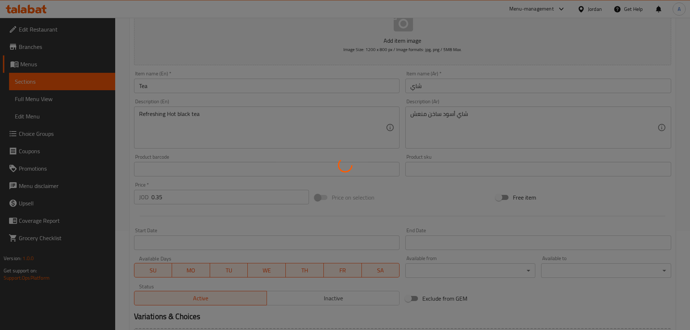
scroll to position [92, 0]
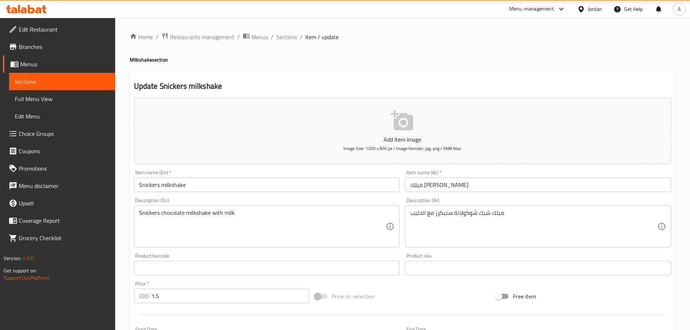
click at [176, 186] on input "Snickers milkshake" at bounding box center [267, 184] width 266 height 14
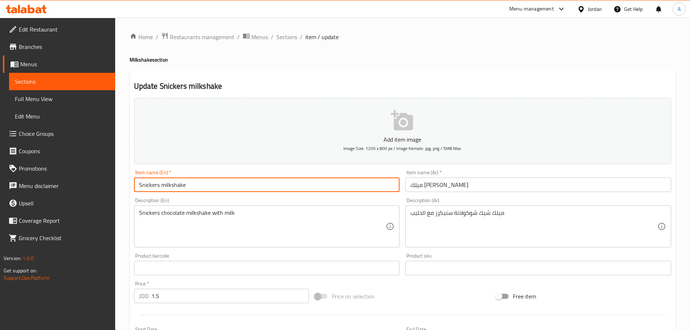
click at [176, 186] on input "Snickers milkshake" at bounding box center [267, 184] width 266 height 14
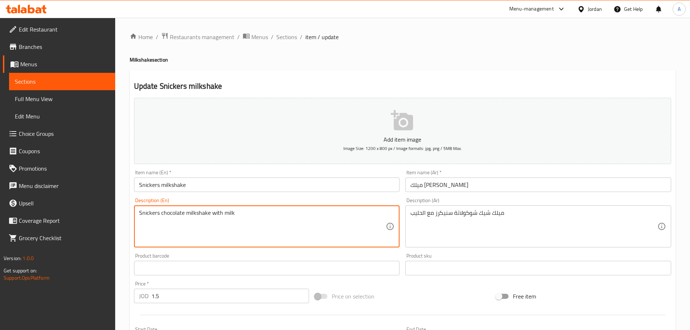
click at [215, 236] on textarea "Snickers chocolate milkshake with milk" at bounding box center [262, 226] width 247 height 34
paste textarea "Made with vanilla ice cream, milk and chunks of snickers"
type textarea "Made with vanilla ice cream, milk and chunks of snickers"
click at [485, 234] on textarea "ميلك شيك شوكولاتة سنيكرز مع الحليب" at bounding box center [533, 226] width 247 height 34
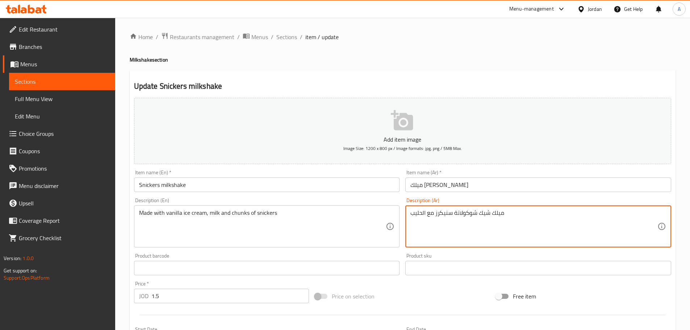
click at [485, 234] on textarea "ميلك شيك شوكولاتة سنيكرز مع الحليب" at bounding box center [533, 226] width 247 height 34
paste textarea "صنوع من آيس كريم الفانيليا والحليب وقطع السنيكرز"
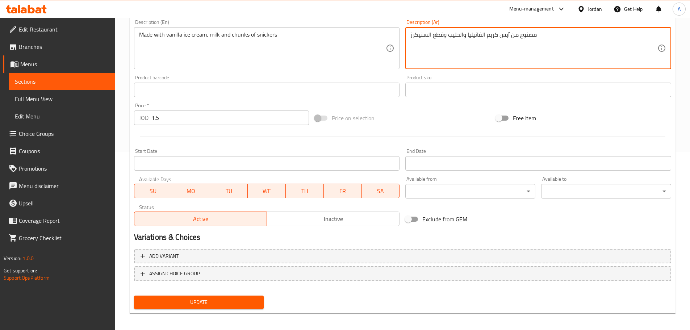
scroll to position [180, 0]
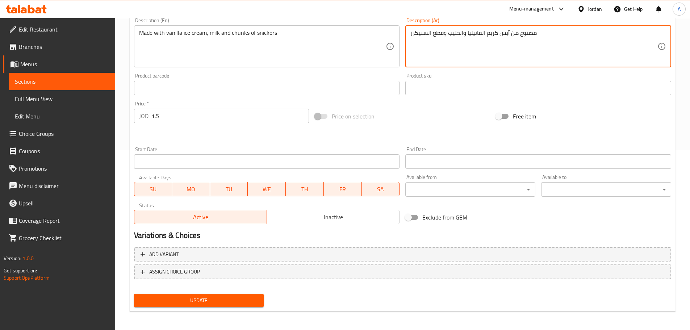
type textarea "مصنوع من آيس كريم الفانيليا والحليب وقطع السنيكرز"
click at [190, 298] on span "Update" at bounding box center [199, 300] width 118 height 9
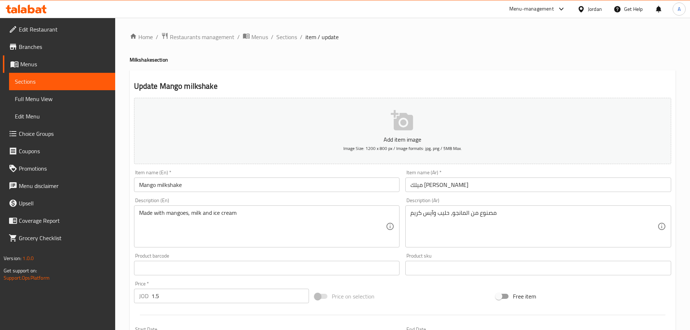
click at [461, 244] on div "مصنوع من المانجو، حليب وآيس كريم Description (Ar)" at bounding box center [538, 226] width 266 height 42
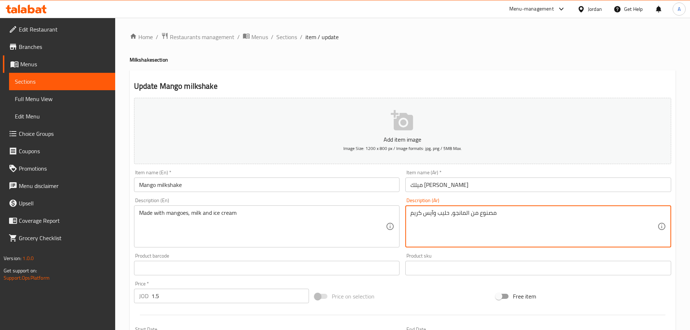
click at [461, 244] on div "مصنوع من المانجو، حليب وآيس كريم Description (Ar)" at bounding box center [538, 226] width 266 height 42
paste textarea "ميلك شيك بطعم المانجا المنعشة"
click at [502, 220] on textarea "ميلك شيك بطعم المانجا المنعشةمصنوع من المانجو، حليب وآيس كريم" at bounding box center [533, 226] width 247 height 34
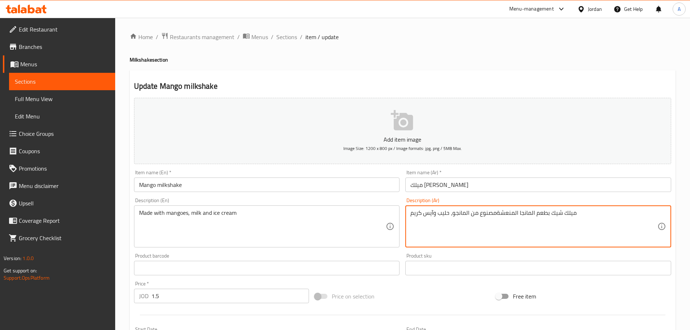
click at [502, 220] on textarea "ميلك شيك بطعم المانجا المنعشةمصنوع من المانجو، حليب وآيس كريم" at bounding box center [533, 226] width 247 height 34
paste textarea
type textarea "ميلك شيك بطعم المانجا المنعشة"
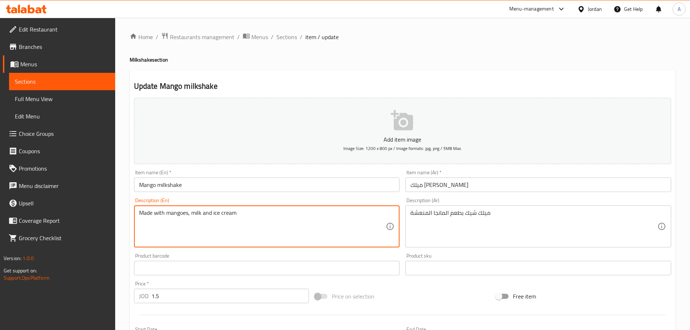
click at [328, 217] on textarea "Made with mangoes, milk and ice cream" at bounding box center [262, 226] width 247 height 34
paste textarea "ilkshake with refreshing mango flavor"
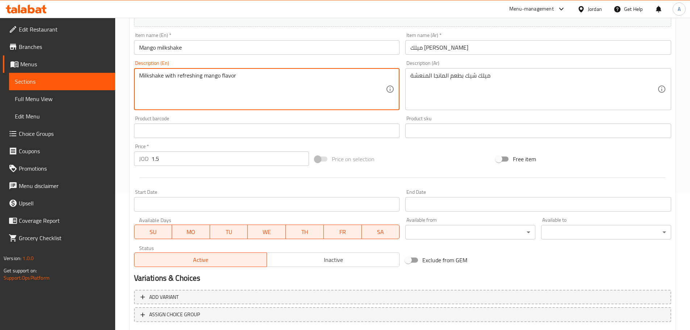
scroll to position [182, 0]
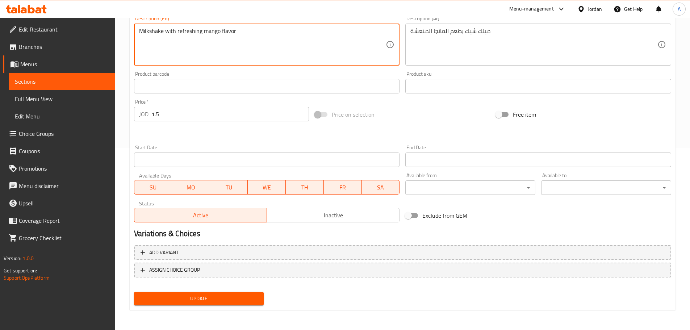
type textarea "Milkshake with refreshing mango flavor"
click at [215, 298] on span "Update" at bounding box center [199, 298] width 118 height 9
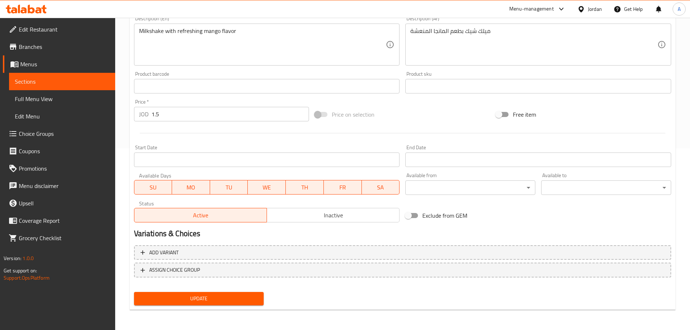
click at [206, 298] on span "Update" at bounding box center [199, 298] width 118 height 9
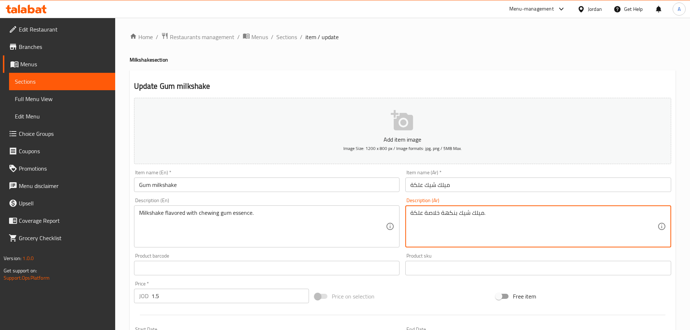
click at [483, 226] on textarea "ميلك شيك بنكهة خلاصة علكة." at bounding box center [533, 226] width 247 height 34
paste textarea "طعم العلكة الفريد"
type textarea "ميلك شيك بطعم العلكة الفريد"
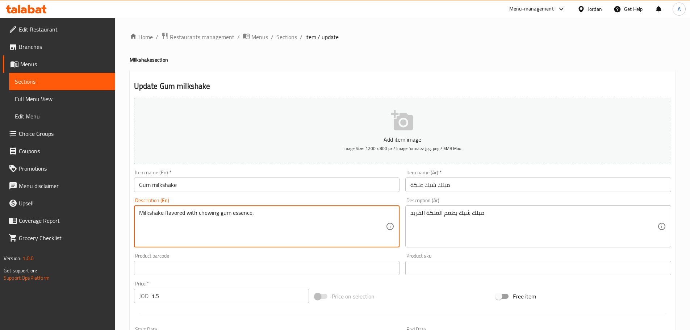
click at [248, 233] on textarea "Milkshake flavored with chewing gum essence." at bounding box center [262, 226] width 247 height 34
paste textarea "with a unique bubblegum flavor"
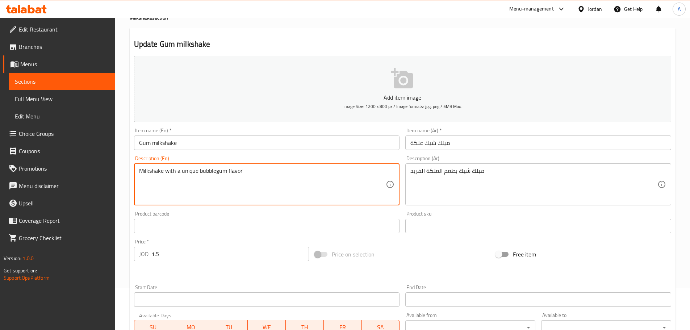
click at [214, 170] on textarea "Milkshake with a unique bubblegum flavor" at bounding box center [262, 184] width 247 height 34
type textarea "Milkshake with a unique bubblegum flavor"
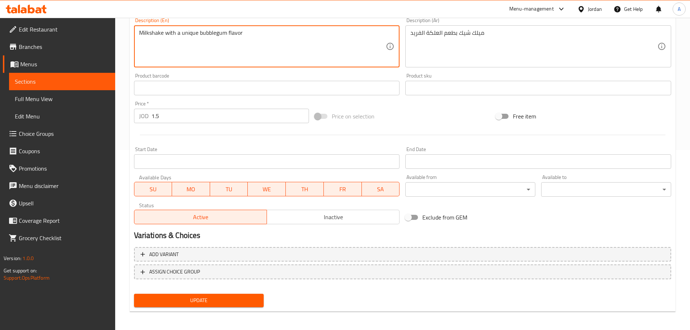
scroll to position [182, 0]
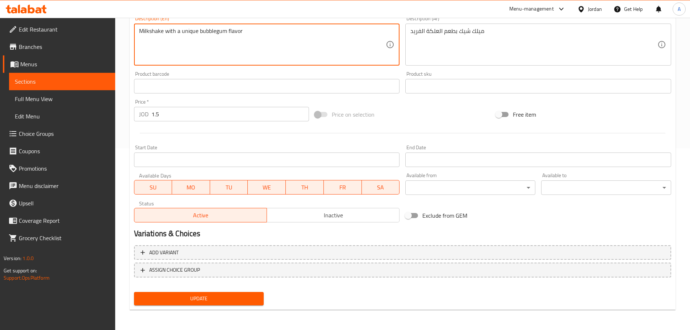
click at [214, 47] on textarea "Milkshake with a unique bubblegum flavor" at bounding box center [262, 45] width 247 height 34
click at [206, 301] on span "Update" at bounding box center [199, 298] width 118 height 9
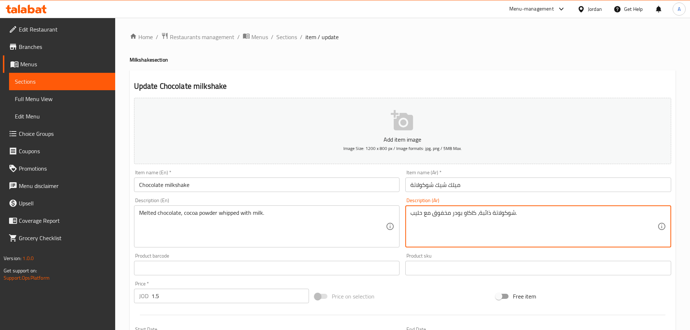
click at [462, 217] on textarea "شوكولاتة ذائبة، كاكاو بودر مخفوق مع حليب." at bounding box center [533, 226] width 247 height 34
click at [461, 217] on textarea "شوكولاتة ذائبة، كاكاو بودر مخفوق مع حليب." at bounding box center [533, 226] width 247 height 34
paste textarea "Chocolate milkshake"
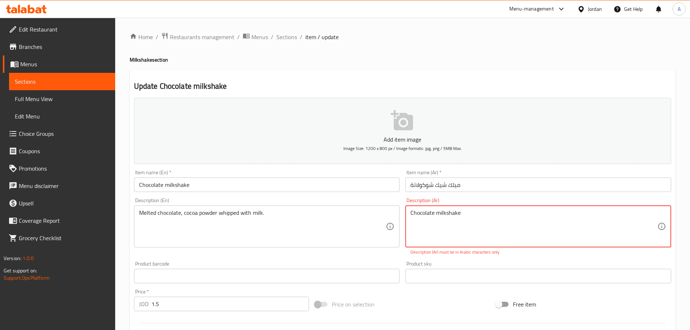
click at [481, 222] on textarea "Chocolate milkshake" at bounding box center [533, 226] width 247 height 34
paste textarea "ميلك شيك غني بنكهة الشوكولاتة"
click at [481, 222] on textarea "Chocolate milkshake ميلك شيك غني بنكهة الشوكولاتة" at bounding box center [533, 226] width 247 height 34
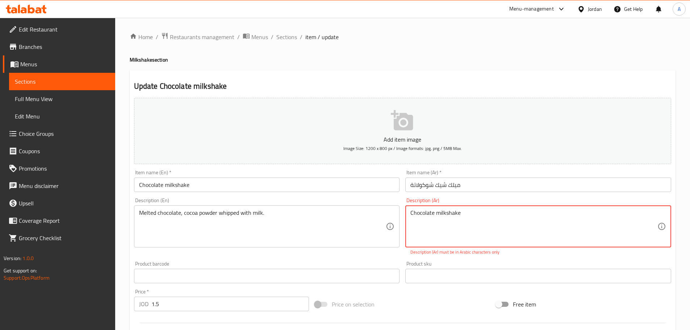
click at [483, 222] on textarea "Chocolate milkshake" at bounding box center [533, 226] width 247 height 34
click at [454, 210] on textarea "Chocolate milkshake" at bounding box center [533, 226] width 247 height 34
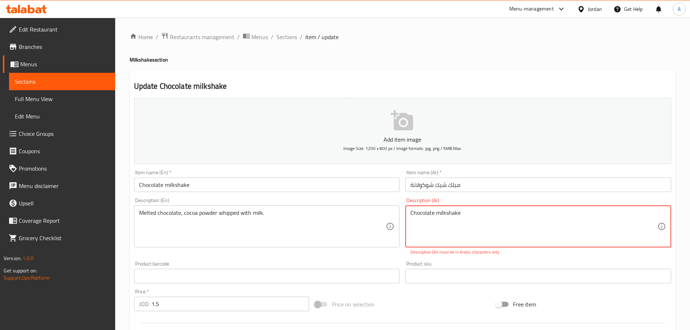
paste textarea "ميلك شيك غني بنكهة الشوكولاتة"
type textarea "ميلك شيك غني بنكهة الشوكولاتة"
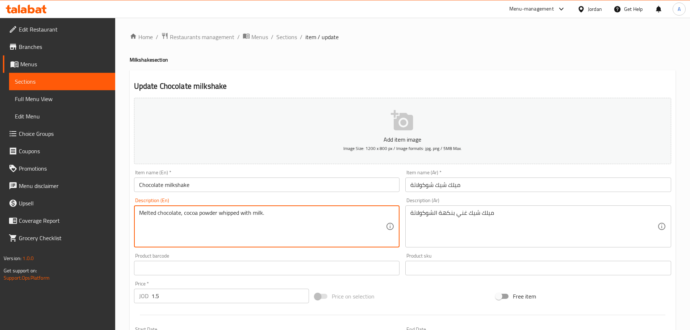
click at [200, 217] on textarea "Melted chocolate, cocoa powder whipped with milk." at bounding box center [262, 226] width 247 height 34
paste textarea "Rich chocolate milkshake"
click at [175, 213] on textarea "Rich chocolate milkshake" at bounding box center [262, 226] width 247 height 34
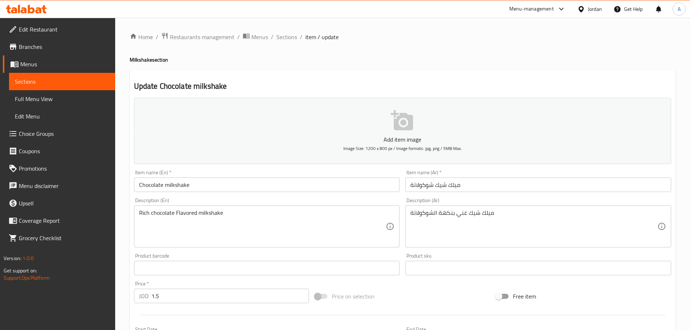
click at [272, 208] on div "Rich chocolate Flavored milkshake Description (En)" at bounding box center [267, 226] width 266 height 42
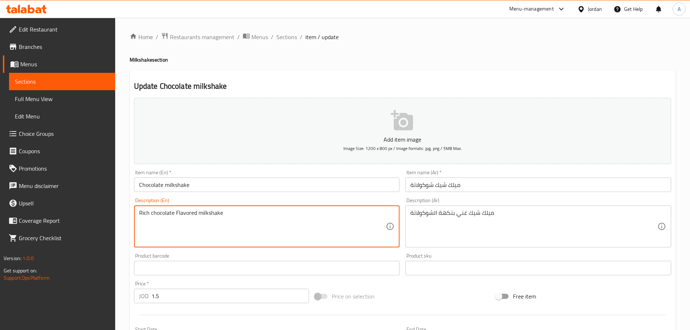
click at [239, 211] on textarea "Rich chocolate Flavored milkshake" at bounding box center [262, 226] width 247 height 34
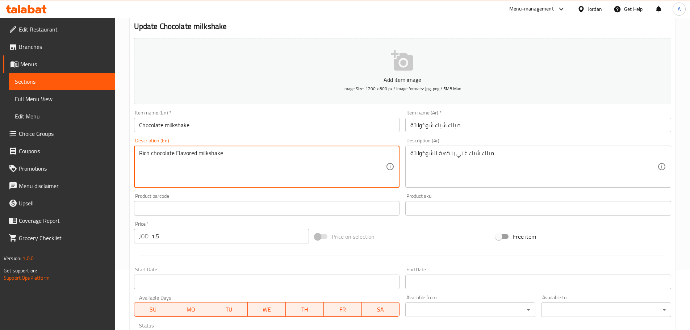
scroll to position [182, 0]
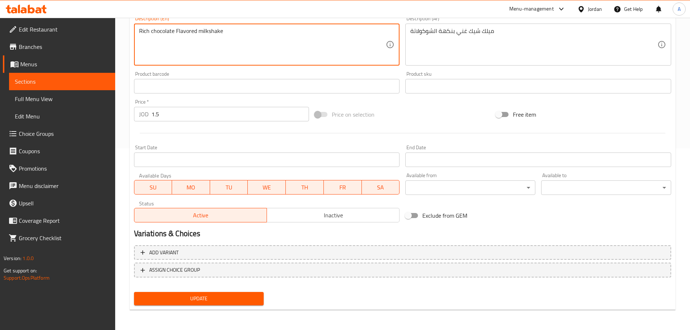
type textarea "Rich chocolate Flavored milkshake"
click at [228, 290] on div "Update" at bounding box center [199, 298] width 136 height 19
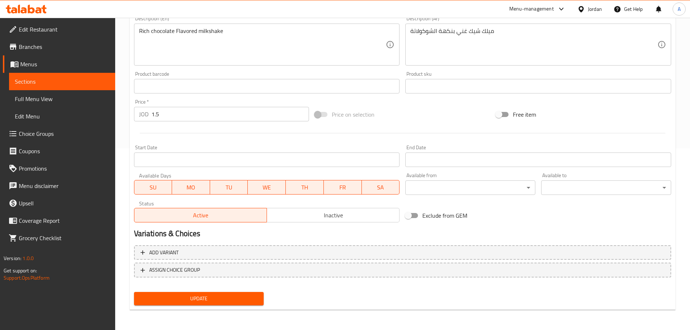
click at [231, 291] on div "Update" at bounding box center [199, 298] width 136 height 19
click at [214, 305] on button "Update" at bounding box center [199, 298] width 130 height 13
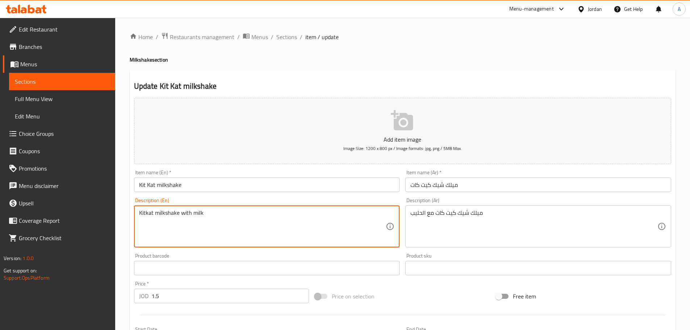
click at [173, 216] on textarea "Kitkat milkshake with milk" at bounding box center [262, 226] width 247 height 34
paste textarea "Milk, KitKat Chocolate, Whipped cream topped with Chocolate chips."
type textarea "Milk, KitKat Chocolate, Whipped cream topped with Chocolate chips."
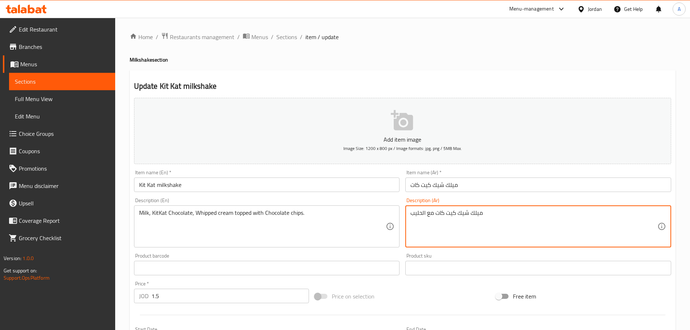
click at [453, 211] on textarea "ميلك شيك كيت كات مع الحليب" at bounding box center [533, 226] width 247 height 34
paste textarea "حليب، شوكولاتة كيت كات، كريمة مخفوقة مغطاة برقائق الشوكولاتة"
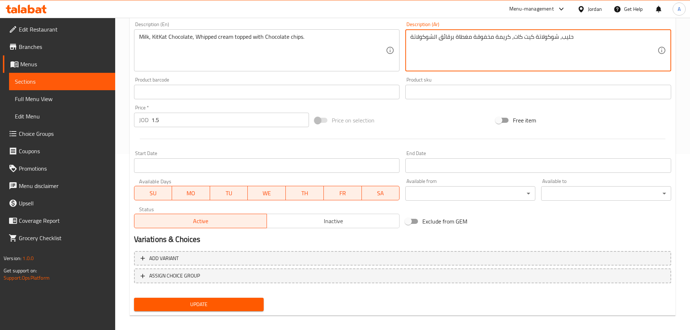
scroll to position [182, 0]
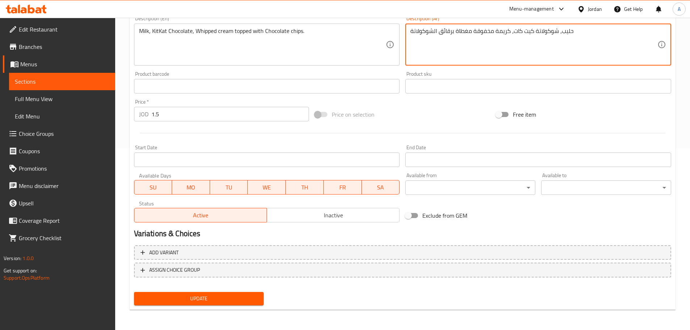
type textarea "حليب، شوكولاتة كيت كات، كريمة مخفوقة مغطاة برقائق الشوكولاتة"
click at [207, 304] on button "Update" at bounding box center [199, 298] width 130 height 13
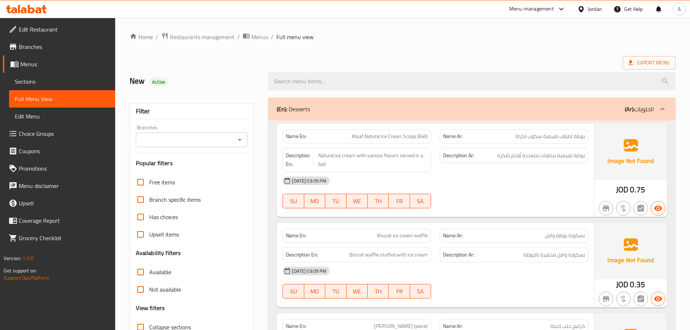
click at [172, 328] on span "Collapse sections" at bounding box center [170, 327] width 42 height 9
click at [149, 328] on input "Collapse sections" at bounding box center [140, 326] width 17 height 17
checkbox input "true"
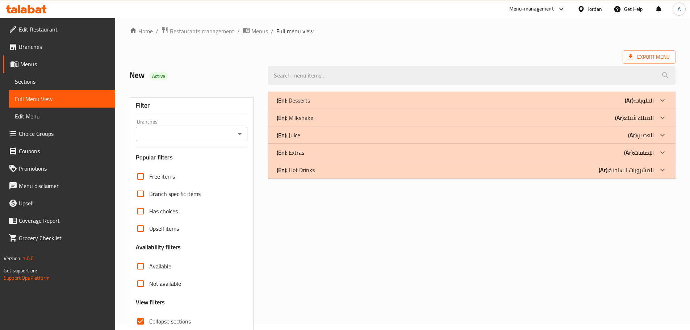
click at [305, 105] on p "(En): Milkshake" at bounding box center [293, 100] width 33 height 9
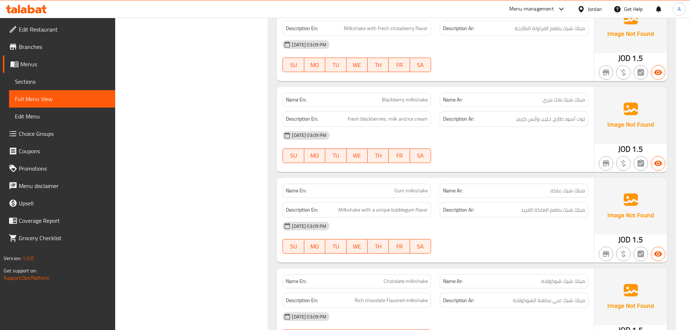
scroll to position [1111, 0]
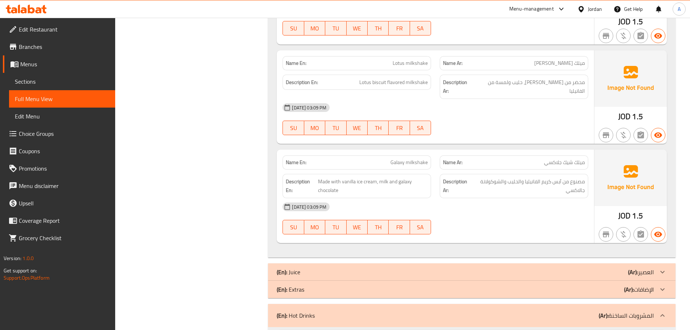
drag, startPoint x: 686, startPoint y: 229, endPoint x: 695, endPoint y: 233, distance: 9.9
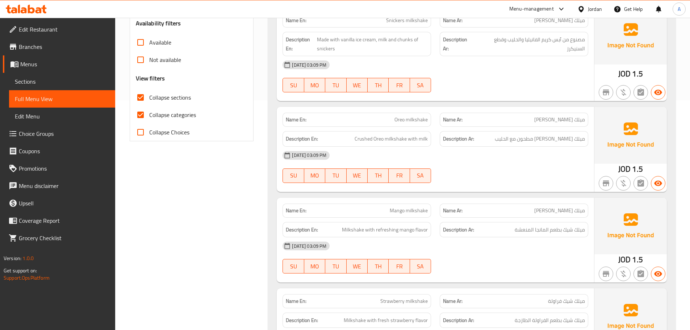
scroll to position [0, 0]
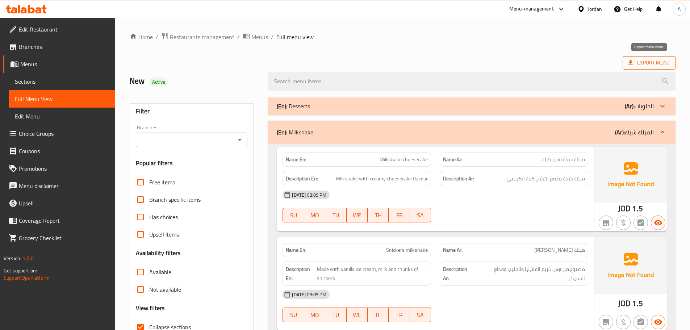
click at [646, 64] on span "Export Menu" at bounding box center [648, 62] width 41 height 9
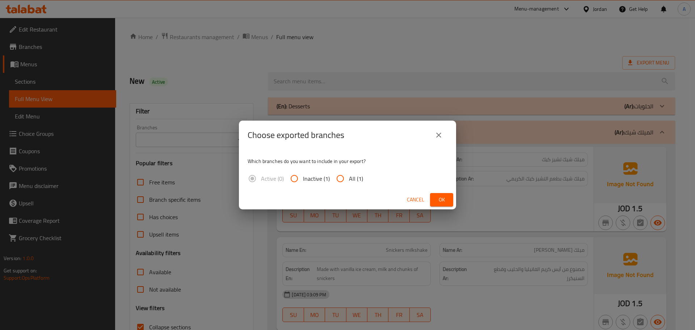
click at [355, 180] on span "All (1)" at bounding box center [356, 178] width 14 height 9
click at [349, 180] on input "All (1)" at bounding box center [340, 178] width 17 height 17
radio input "true"
click at [450, 204] on button "Ok" at bounding box center [441, 199] width 23 height 13
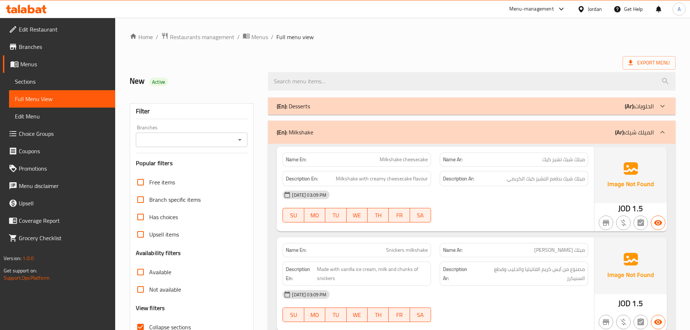
click at [55, 47] on span "Branches" at bounding box center [64, 46] width 91 height 9
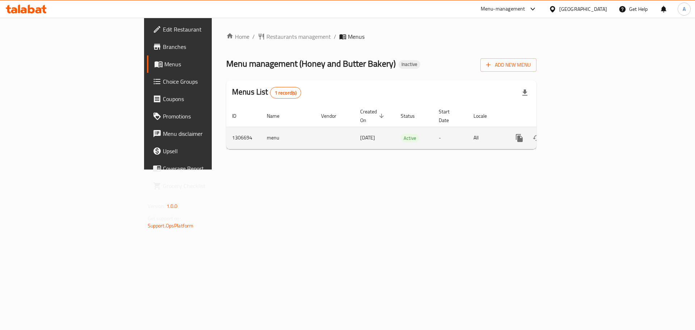
click at [580, 132] on link "enhanced table" at bounding box center [571, 137] width 17 height 17
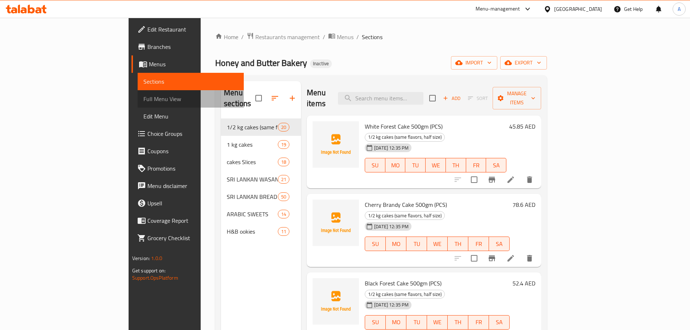
click at [143, 99] on span "Full Menu View" at bounding box center [190, 99] width 95 height 9
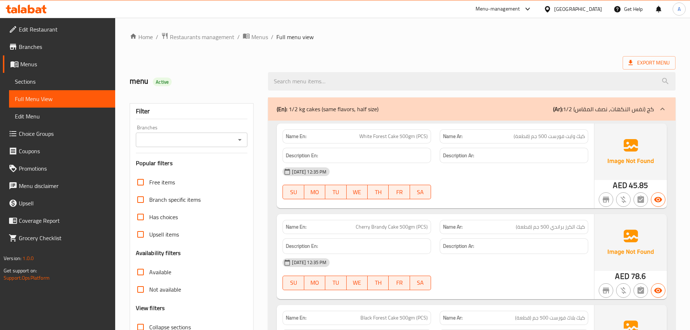
click at [179, 324] on span "Collapse sections" at bounding box center [170, 327] width 42 height 9
click at [149, 324] on input "Collapse sections" at bounding box center [140, 326] width 17 height 17
checkbox input "true"
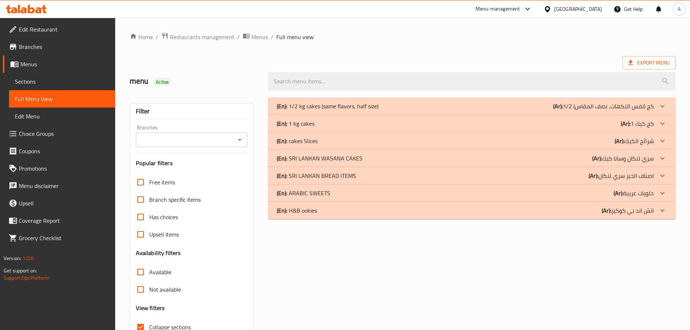
scroll to position [6, 0]
